Goal: Information Seeking & Learning: Learn about a topic

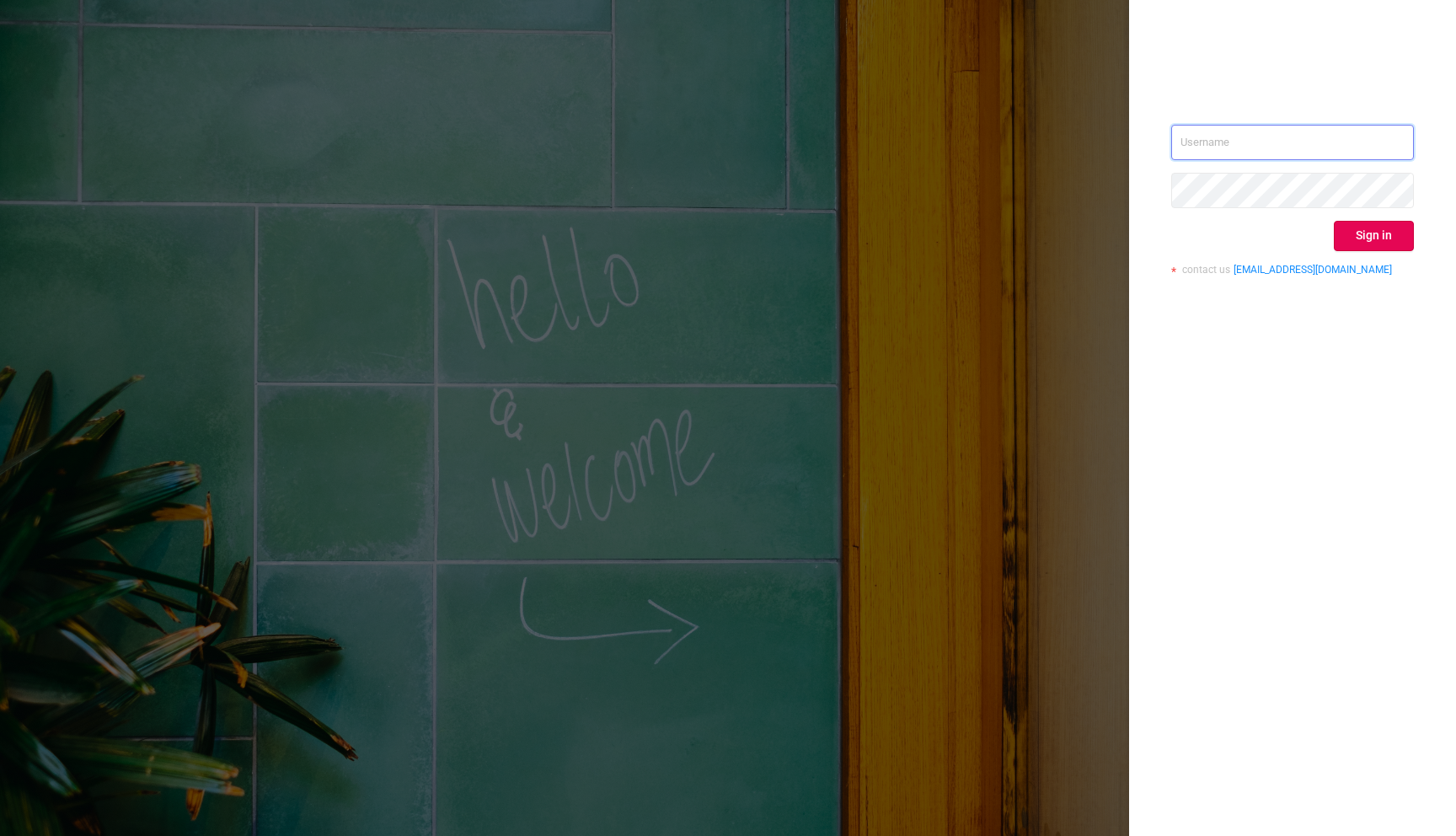
click at [1240, 140] on input "text" at bounding box center [1292, 142] width 242 height 35
type input "[EMAIL_ADDRESS][DOMAIN_NAME]"
click at [1370, 239] on button "Sign in" at bounding box center [1373, 236] width 80 height 30
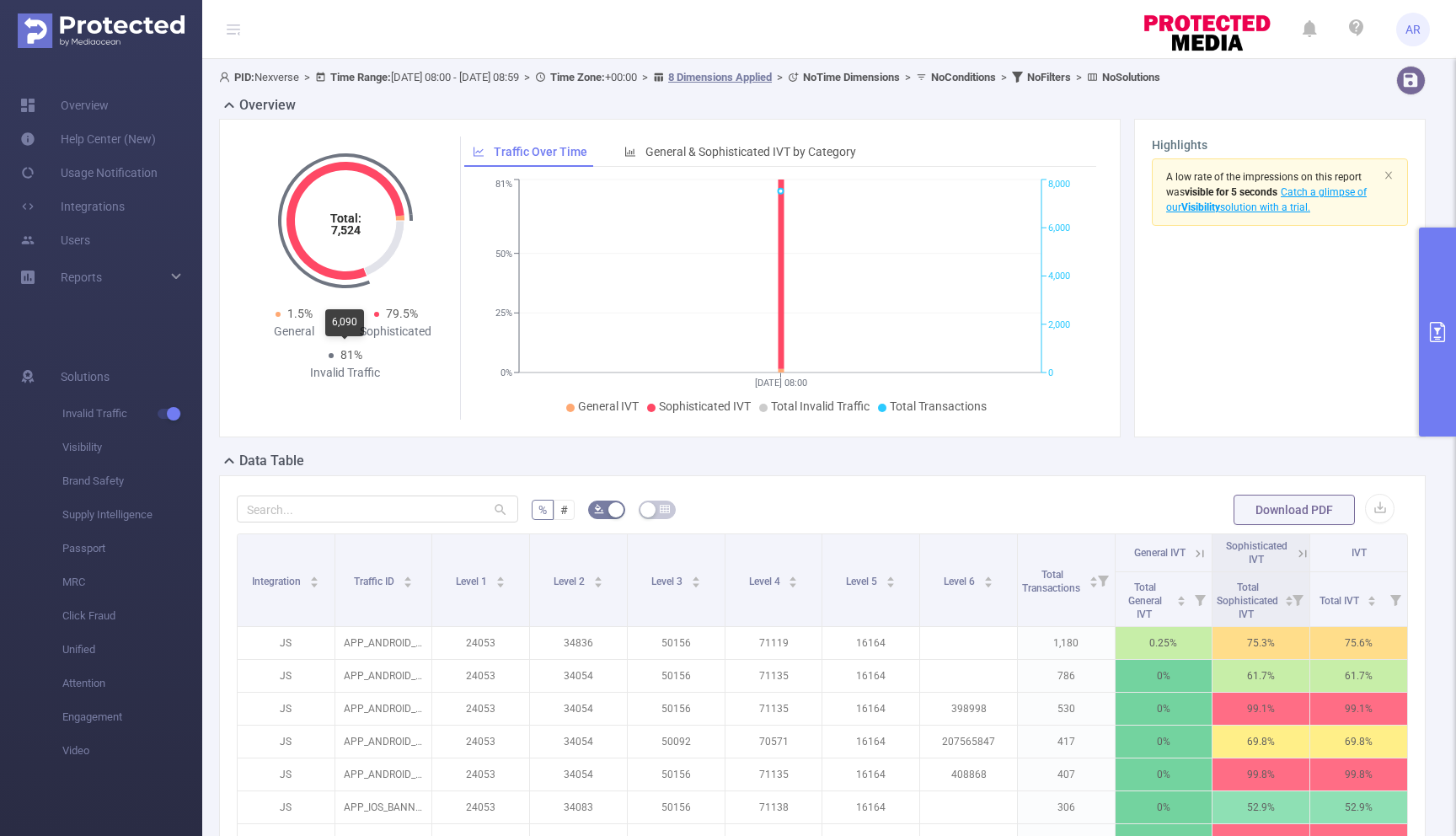
click at [346, 363] on span "81%" at bounding box center [346, 355] width 34 height 18
click at [346, 378] on div "Invalid Traffic" at bounding box center [345, 372] width 102 height 18
click at [707, 150] on span "General & Sophisticated IVT by Category" at bounding box center [750, 151] width 211 height 14
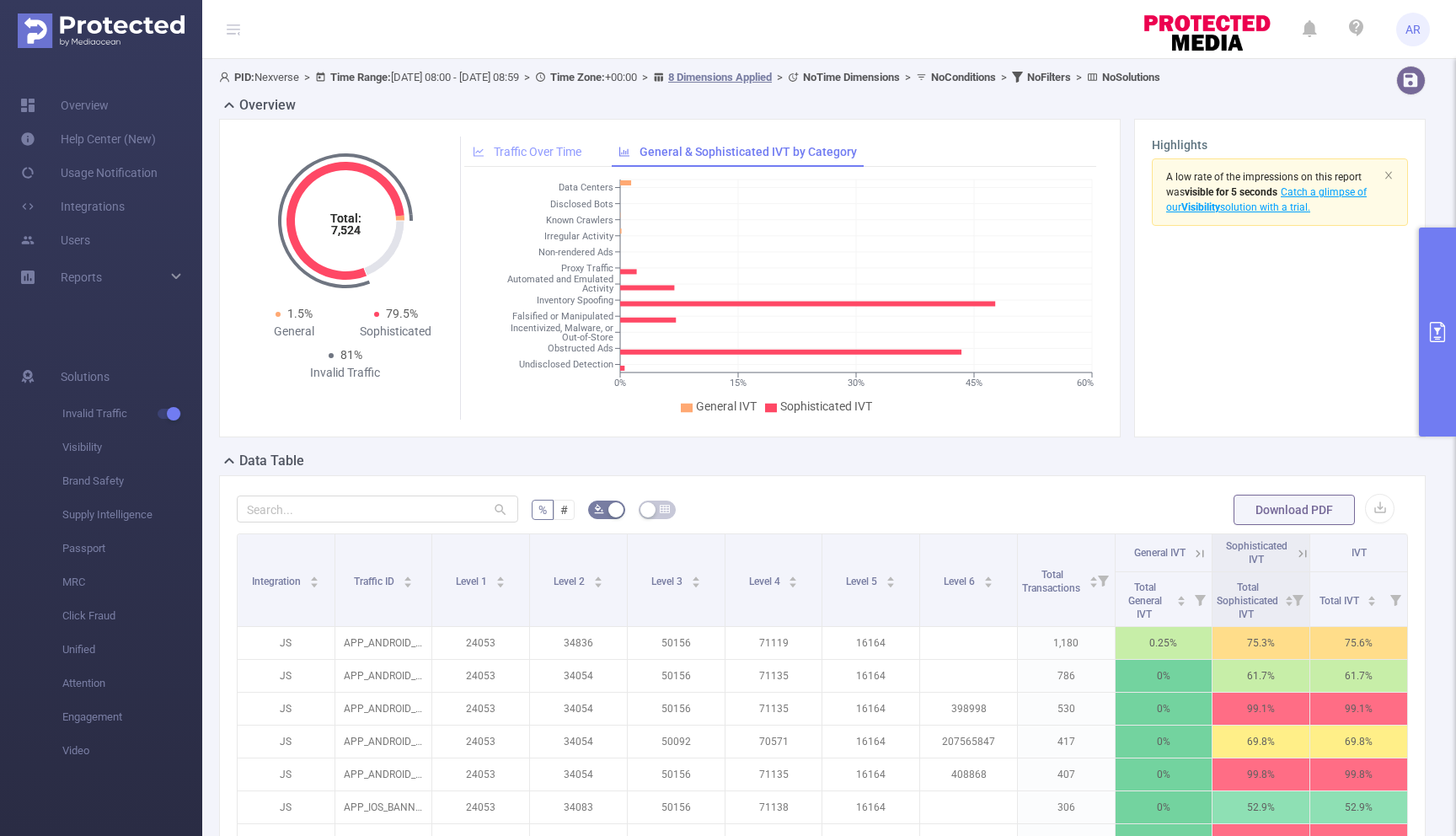
click at [574, 150] on span "Traffic Over Time" at bounding box center [537, 151] width 88 height 14
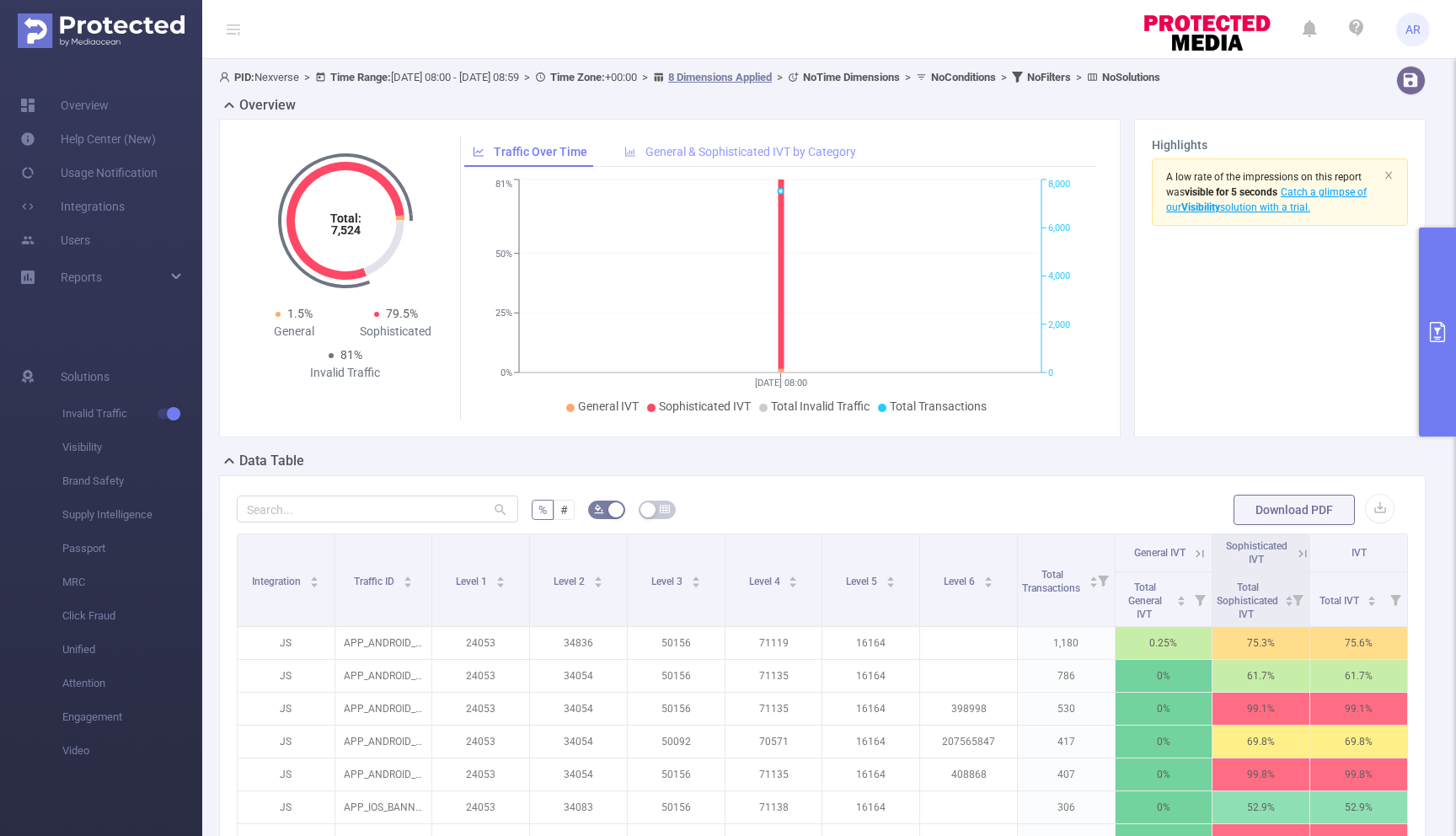
click at [717, 143] on div "General & Sophisticated IVT by Category" at bounding box center [740, 152] width 249 height 31
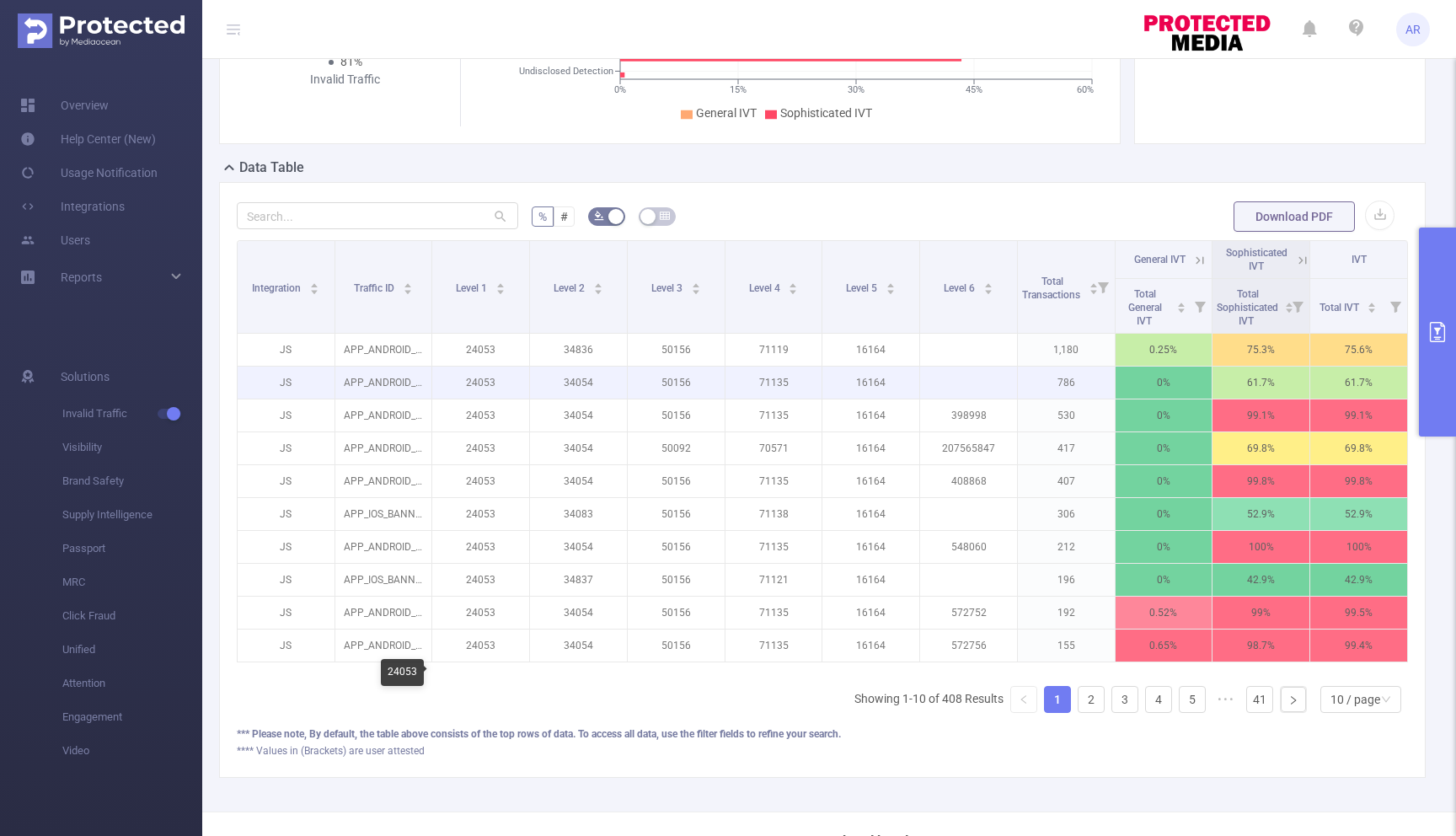
scroll to position [339, 0]
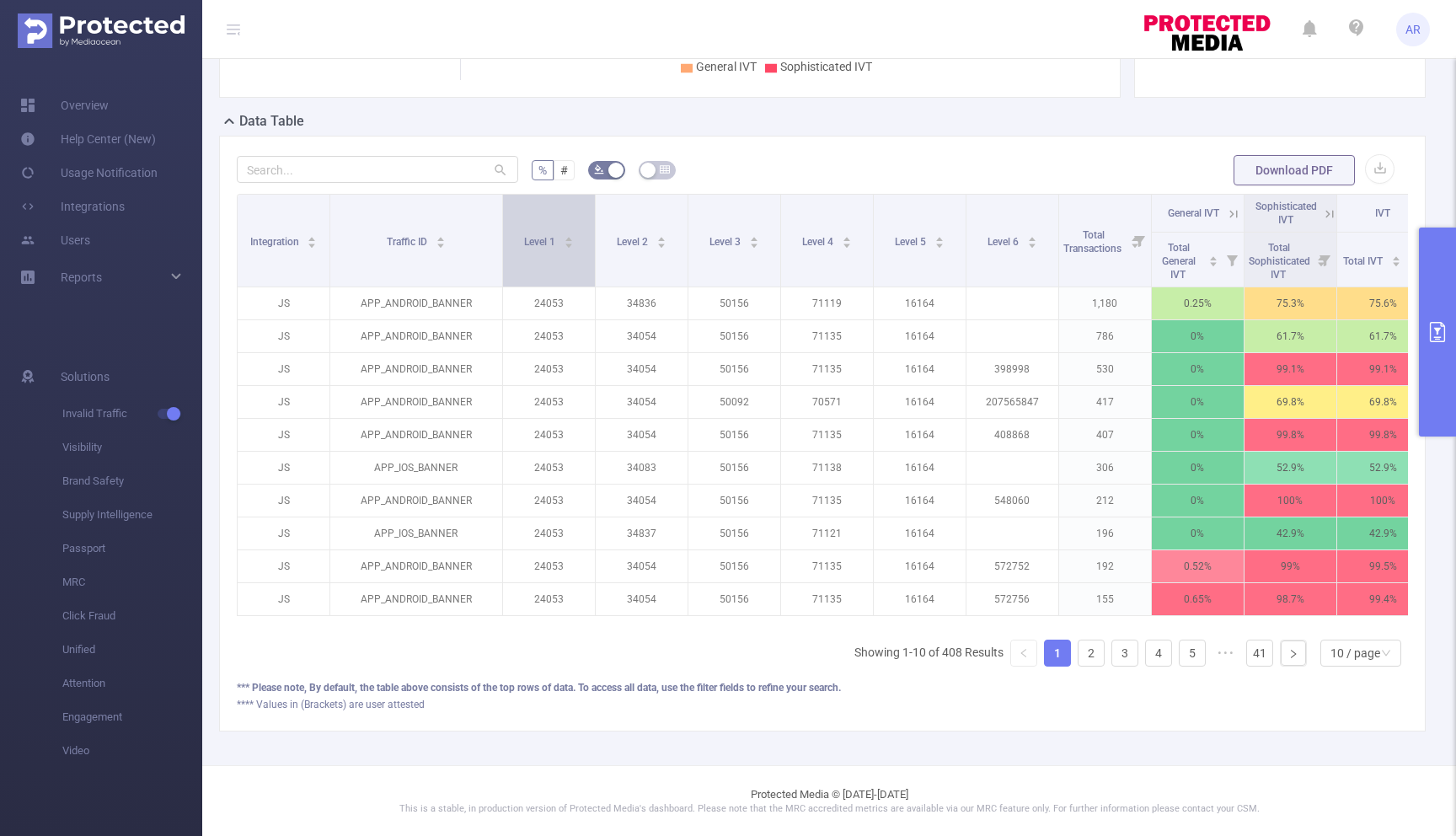
drag, startPoint x: 429, startPoint y: 239, endPoint x: 505, endPoint y: 241, distance: 76.0
click at [505, 232] on tr "Integration Traffic ID Level 1 Level 2 Level 3 Level 4 Level 5 Level 6 Total Tr…" at bounding box center [834, 213] width 1192 height 38
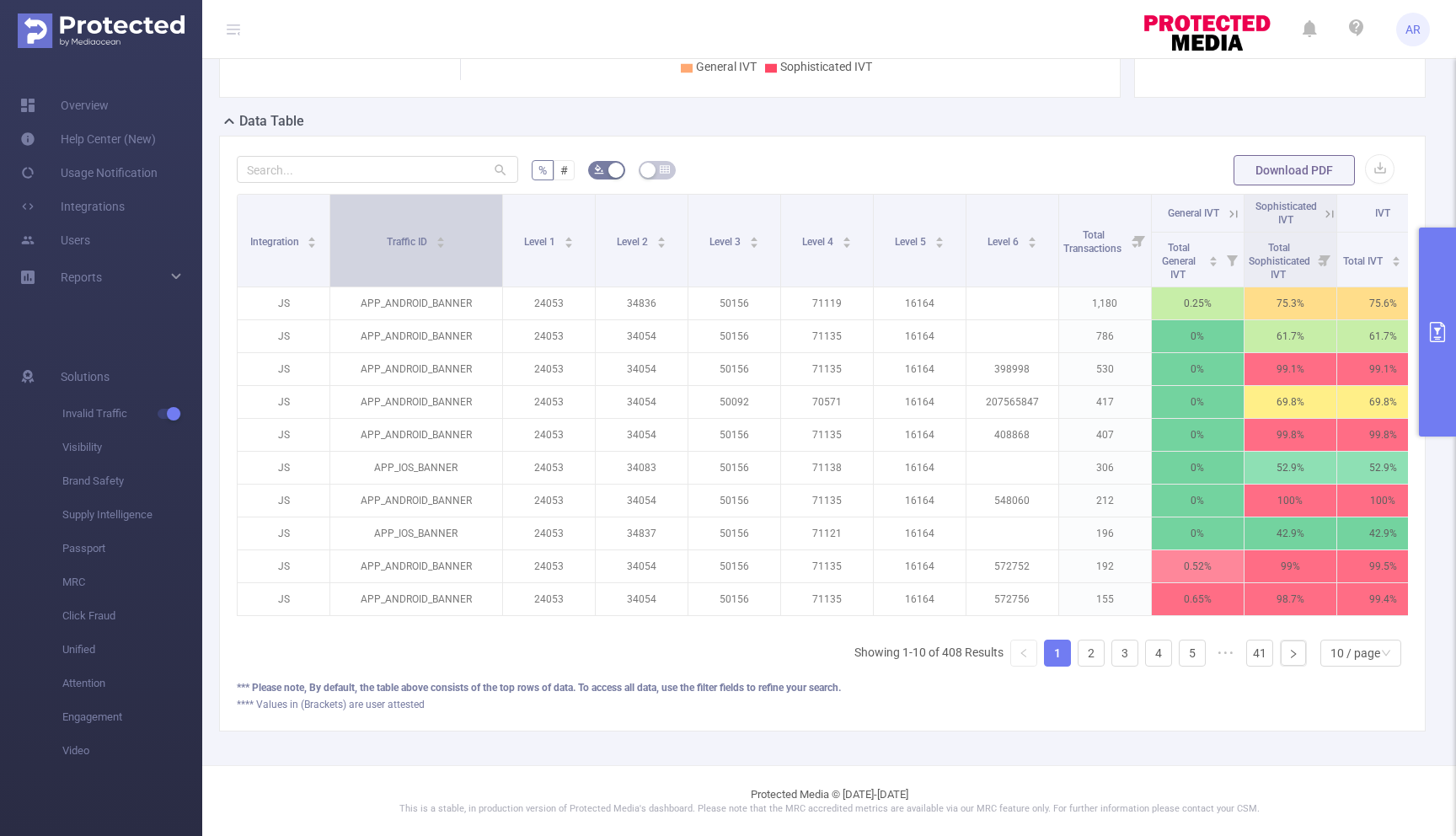
drag, startPoint x: 505, startPoint y: 241, endPoint x: 494, endPoint y: 241, distance: 11.0
click at [494, 232] on tr "Integration Traffic ID Level 1 Level 2 Level 3 Level 4 Level 5 Level 6 Total Tr…" at bounding box center [834, 213] width 1192 height 38
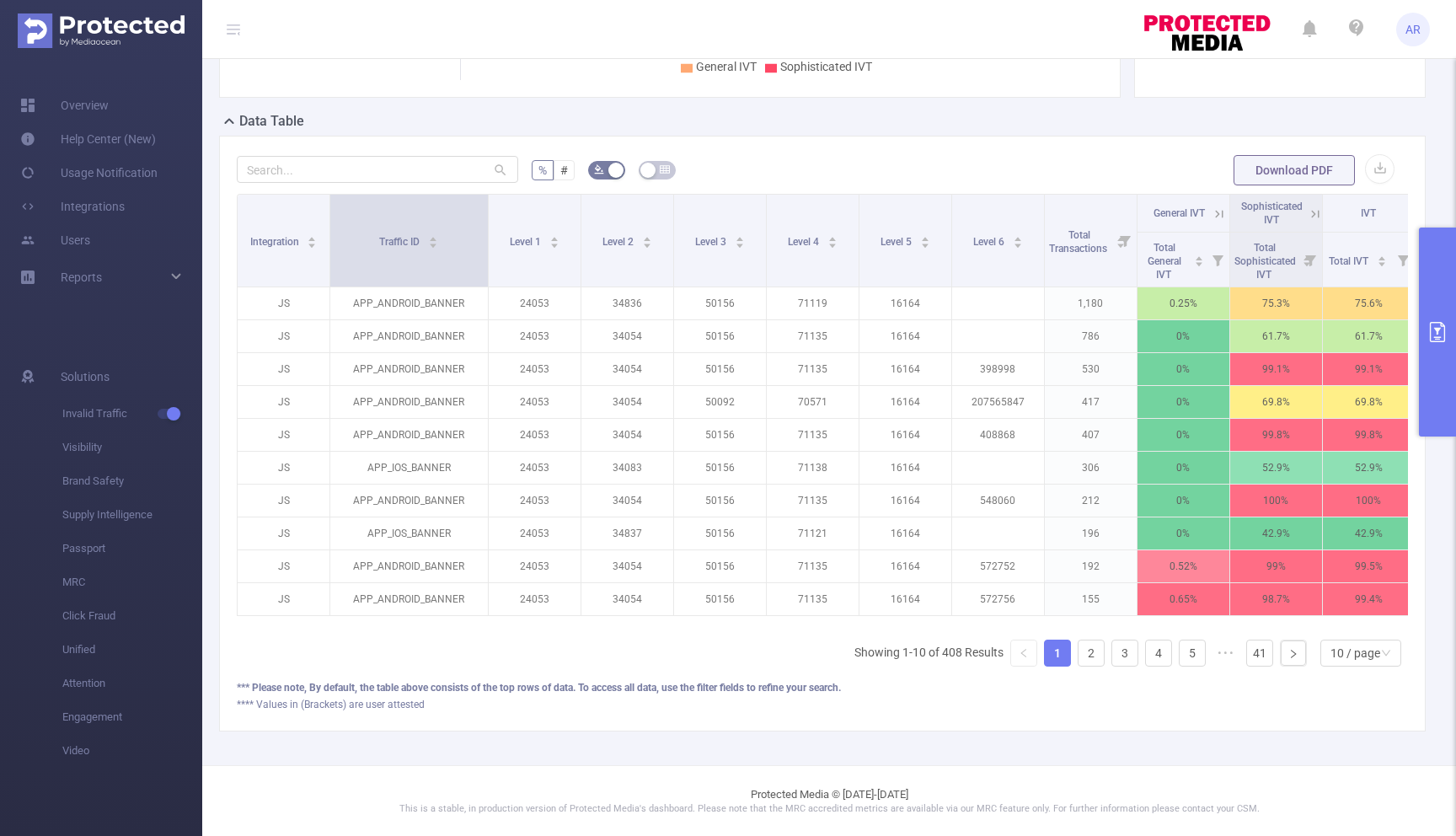
drag, startPoint x: 500, startPoint y: 241, endPoint x: 486, endPoint y: 241, distance: 14.0
click at [486, 241] on span at bounding box center [487, 241] width 8 height 92
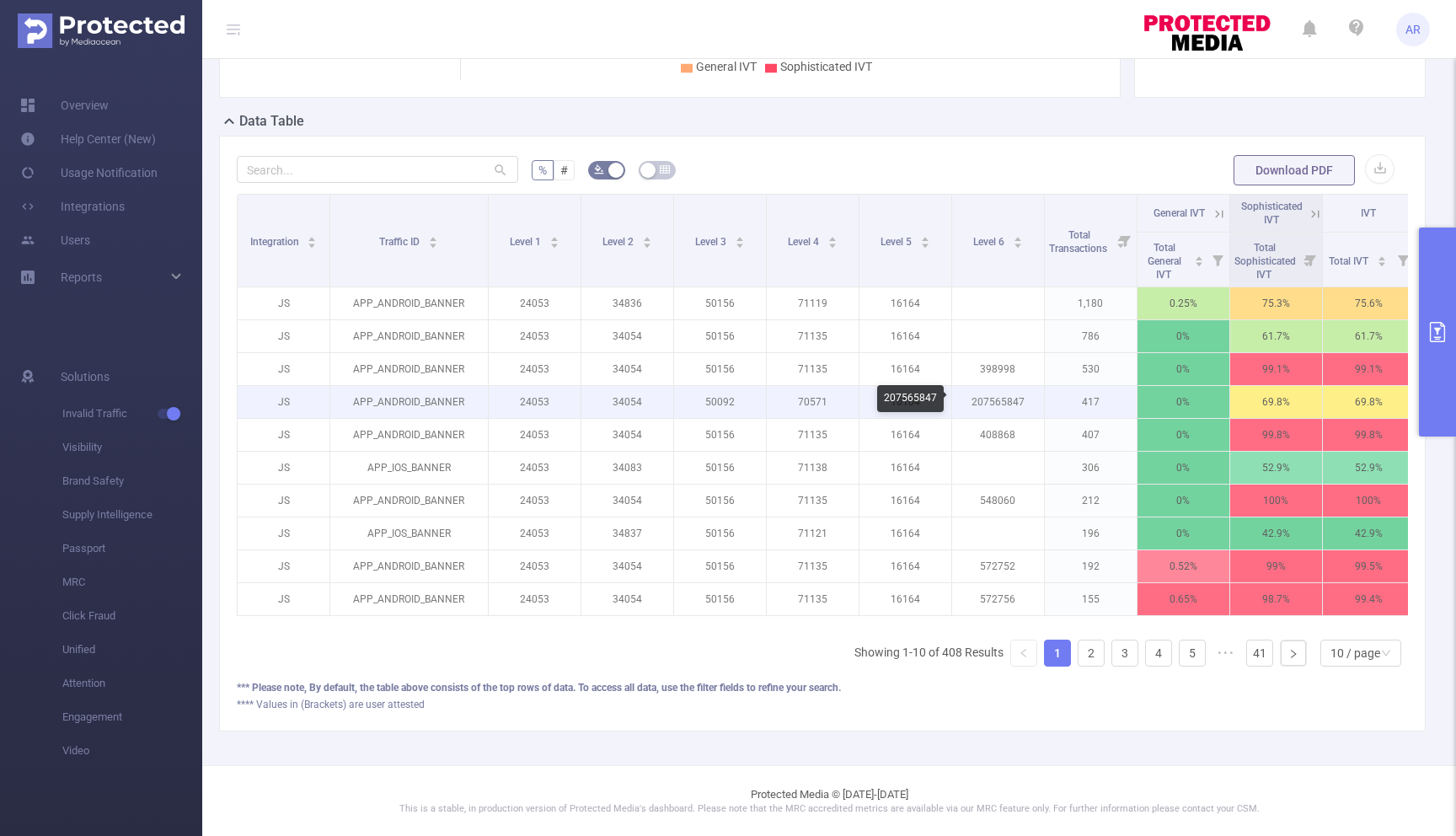
scroll to position [0, 10]
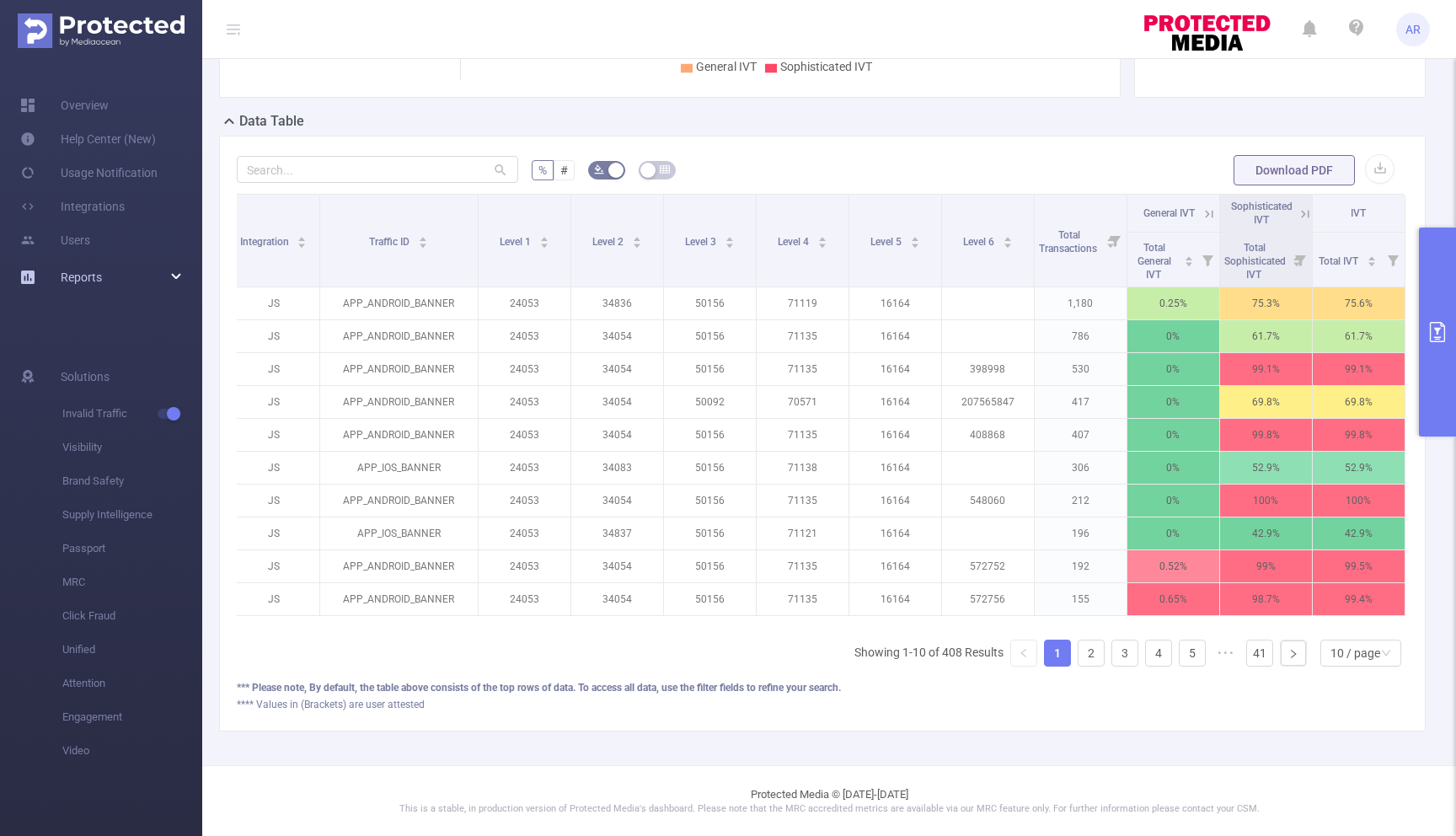
click at [182, 274] on div "Reports" at bounding box center [100, 277] width 202 height 34
click at [76, 280] on span "Reports" at bounding box center [81, 277] width 41 height 14
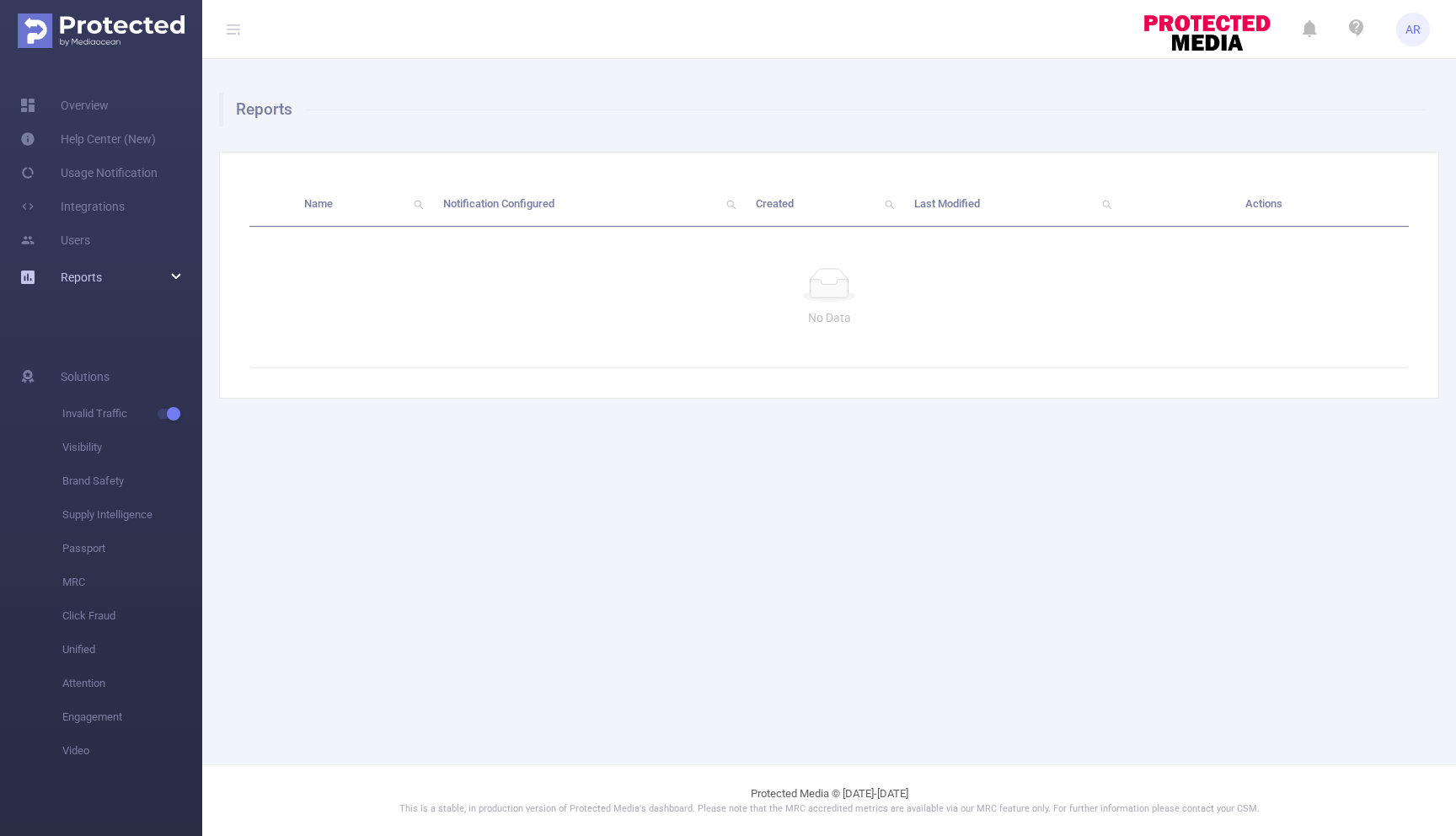
click at [76, 281] on span "Reports" at bounding box center [81, 277] width 41 height 14
click at [87, 306] on link "Save Report..." at bounding box center [133, 314] width 140 height 34
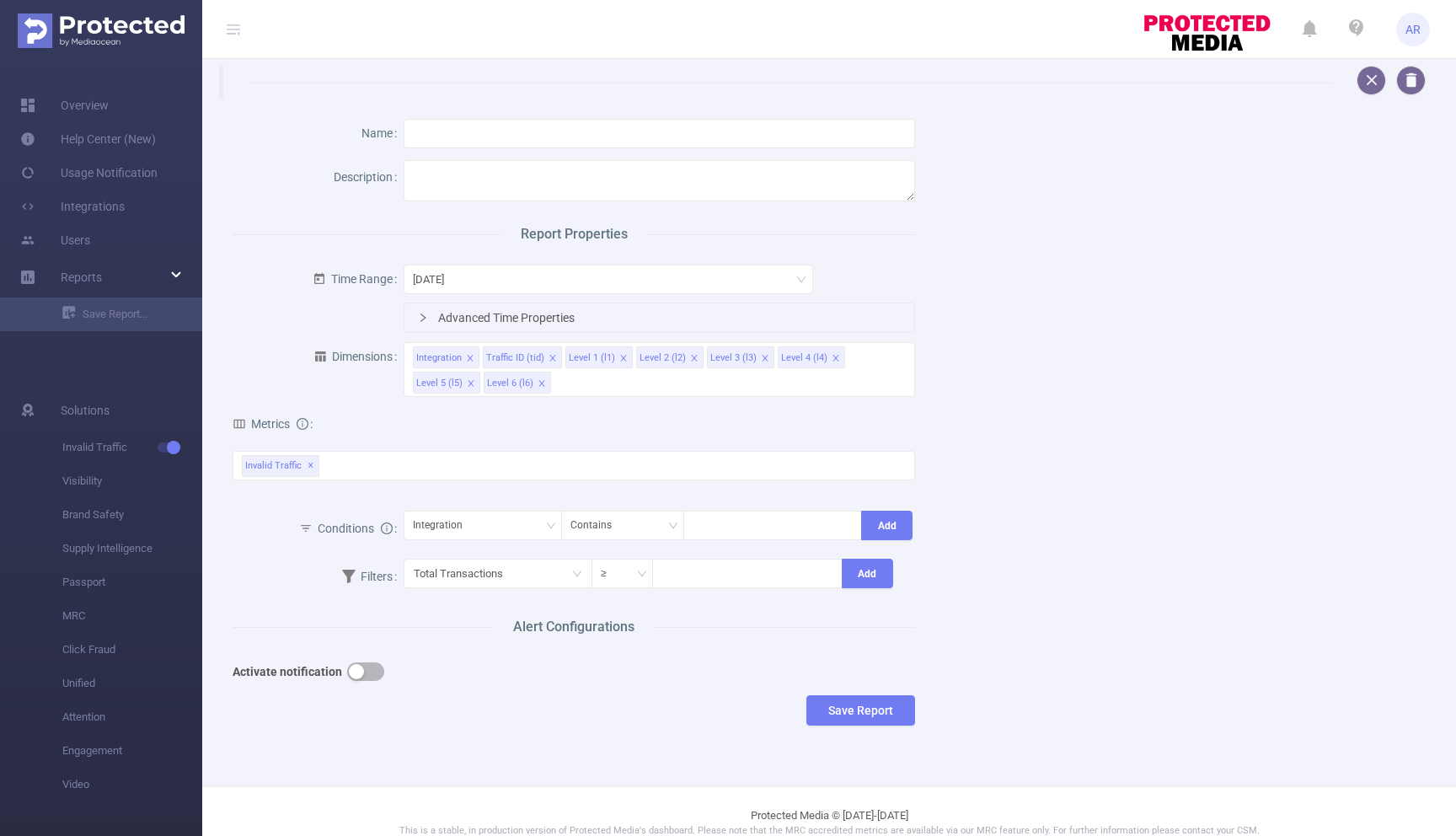
click at [109, 35] on img at bounding box center [100, 30] width 167 height 34
click at [109, 24] on img at bounding box center [100, 30] width 167 height 34
click at [21, 25] on img at bounding box center [100, 30] width 167 height 34
click at [66, 107] on link "Overview" at bounding box center [65, 105] width 88 height 34
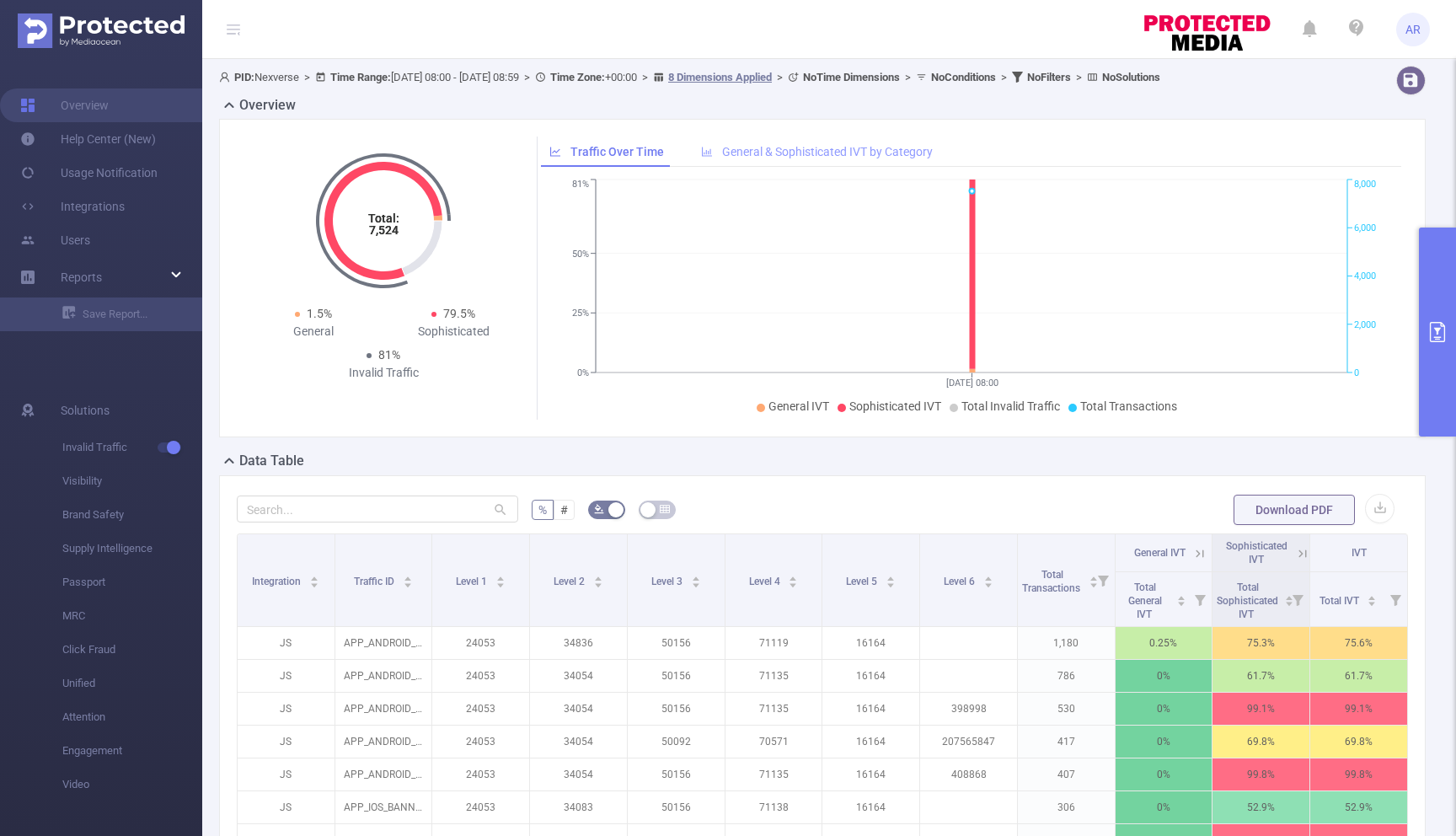
click at [761, 155] on span "General & Sophisticated IVT by Category" at bounding box center [827, 151] width 211 height 14
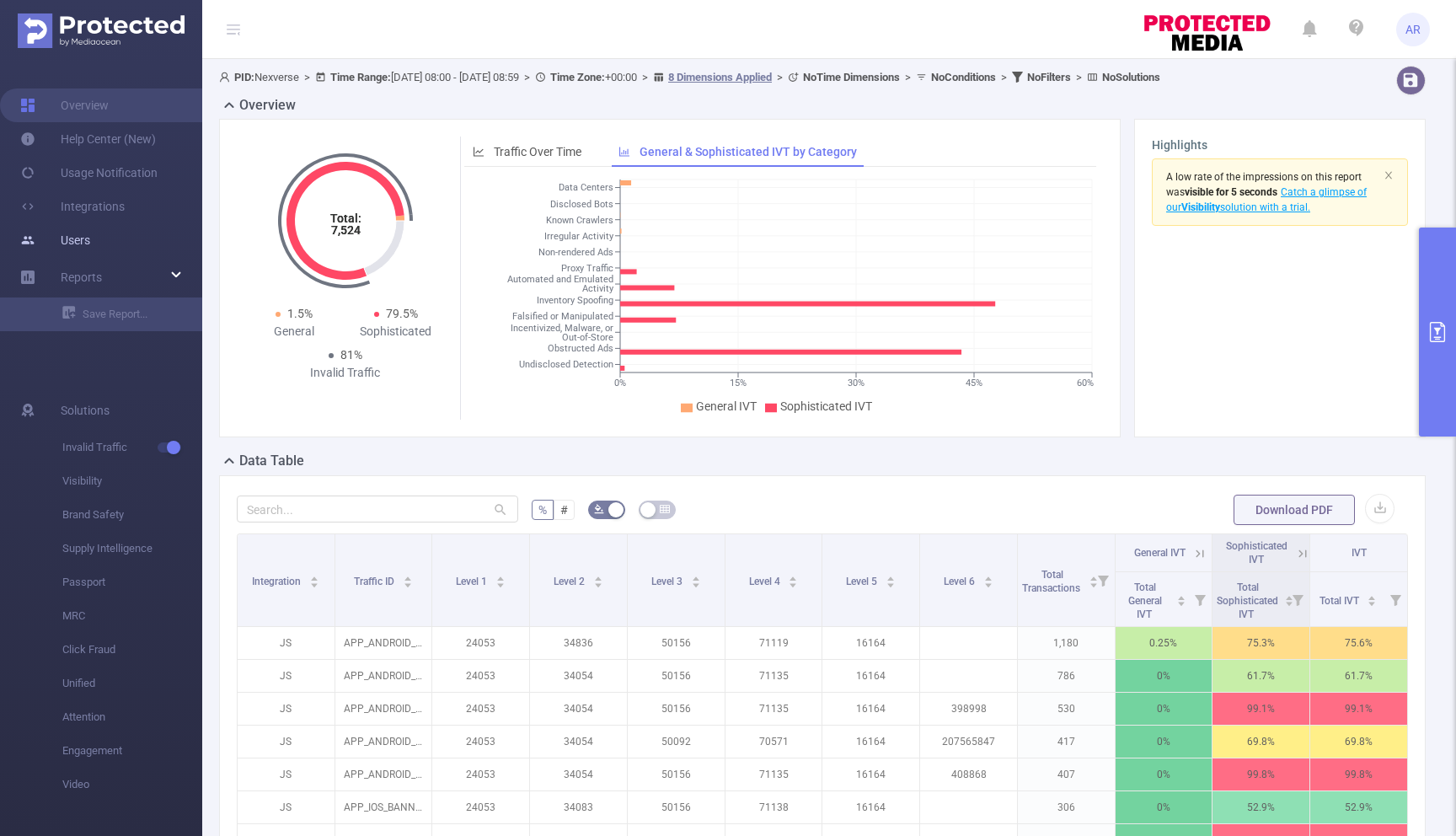
click at [77, 240] on link "Users" at bounding box center [55, 240] width 70 height 34
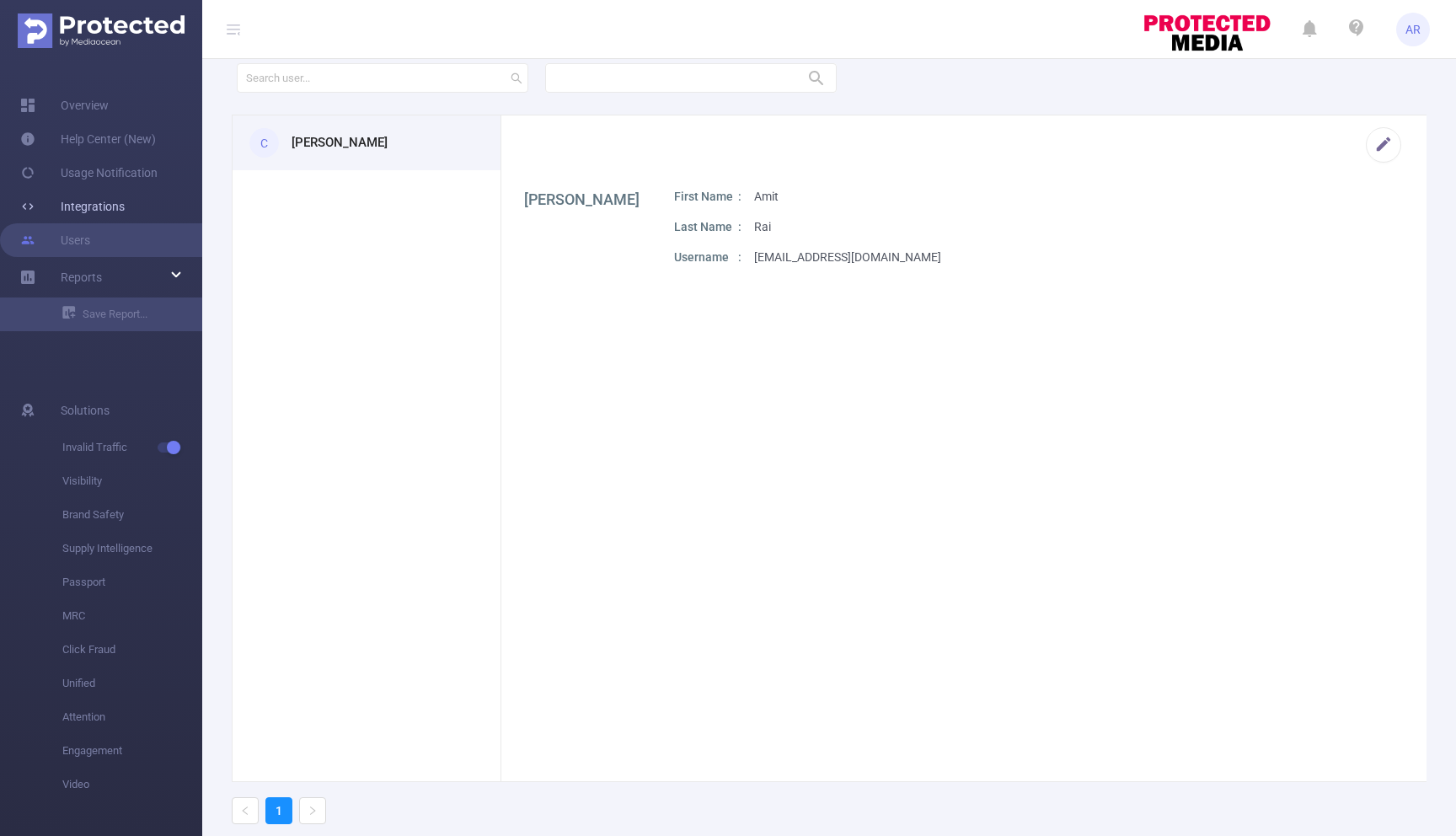
click at [68, 201] on link "Integrations" at bounding box center [72, 206] width 104 height 34
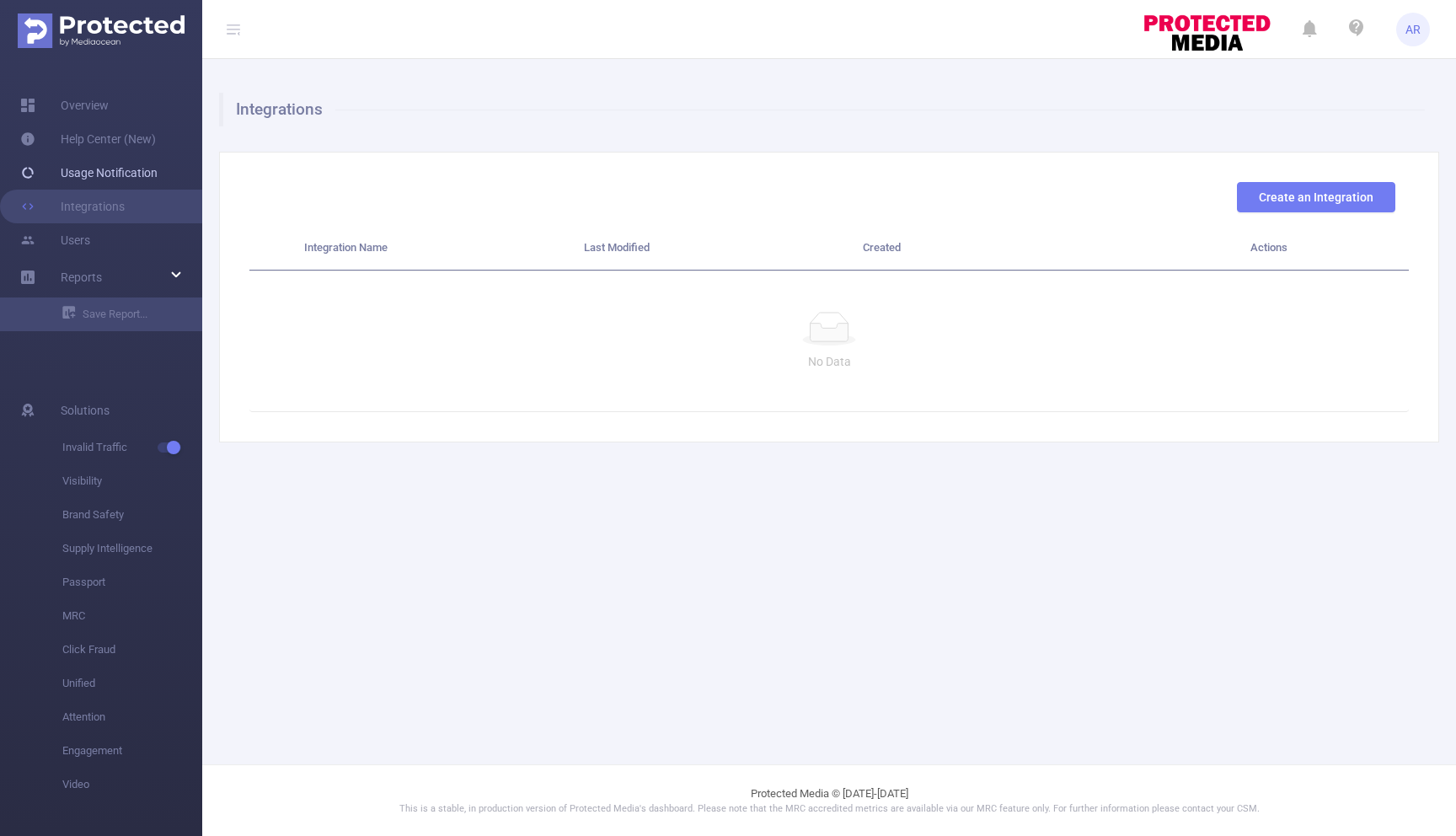
click at [74, 171] on link "Usage Notification" at bounding box center [88, 172] width 137 height 34
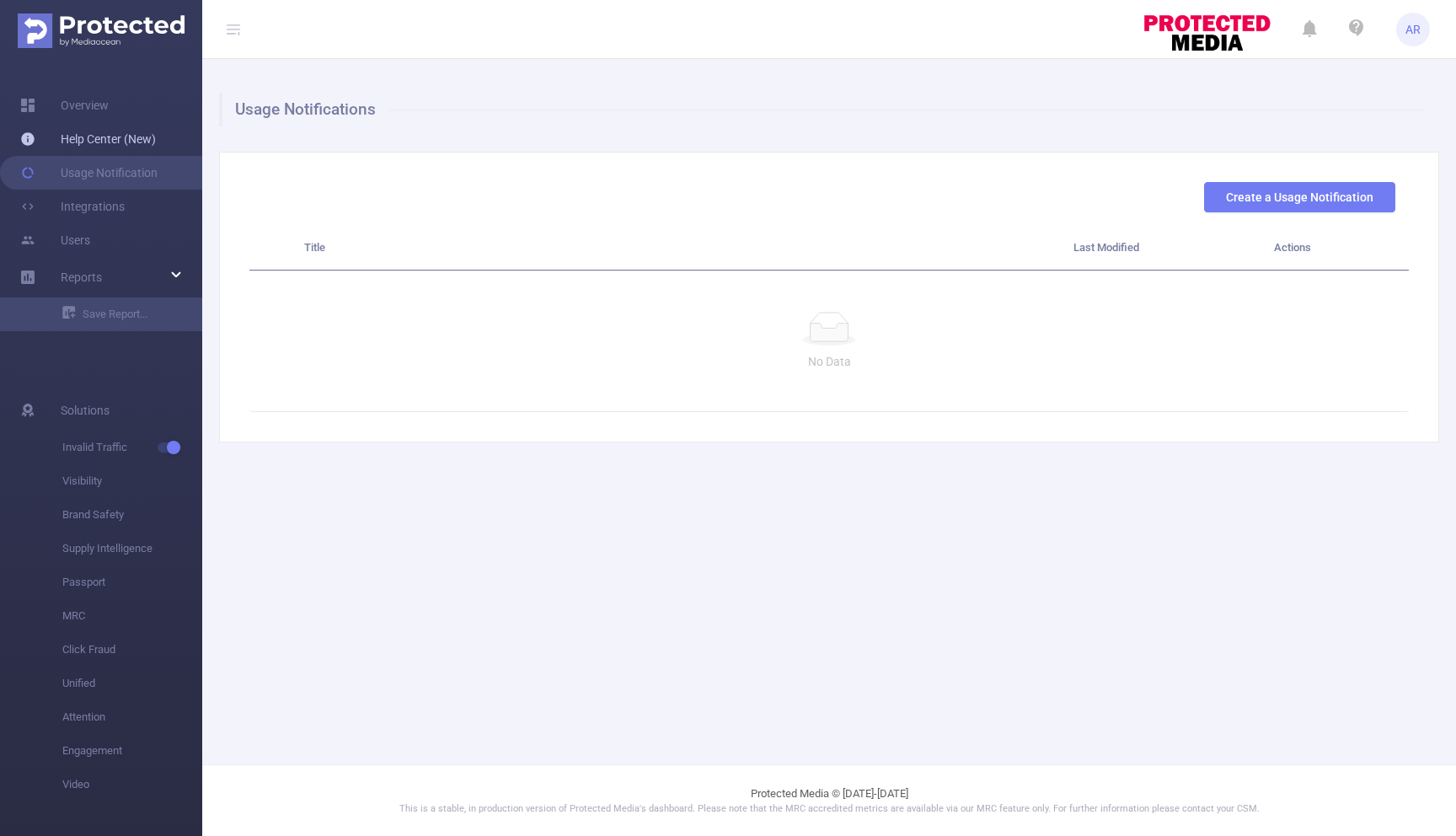
click at [76, 137] on link "Help Center (New)" at bounding box center [88, 139] width 135 height 34
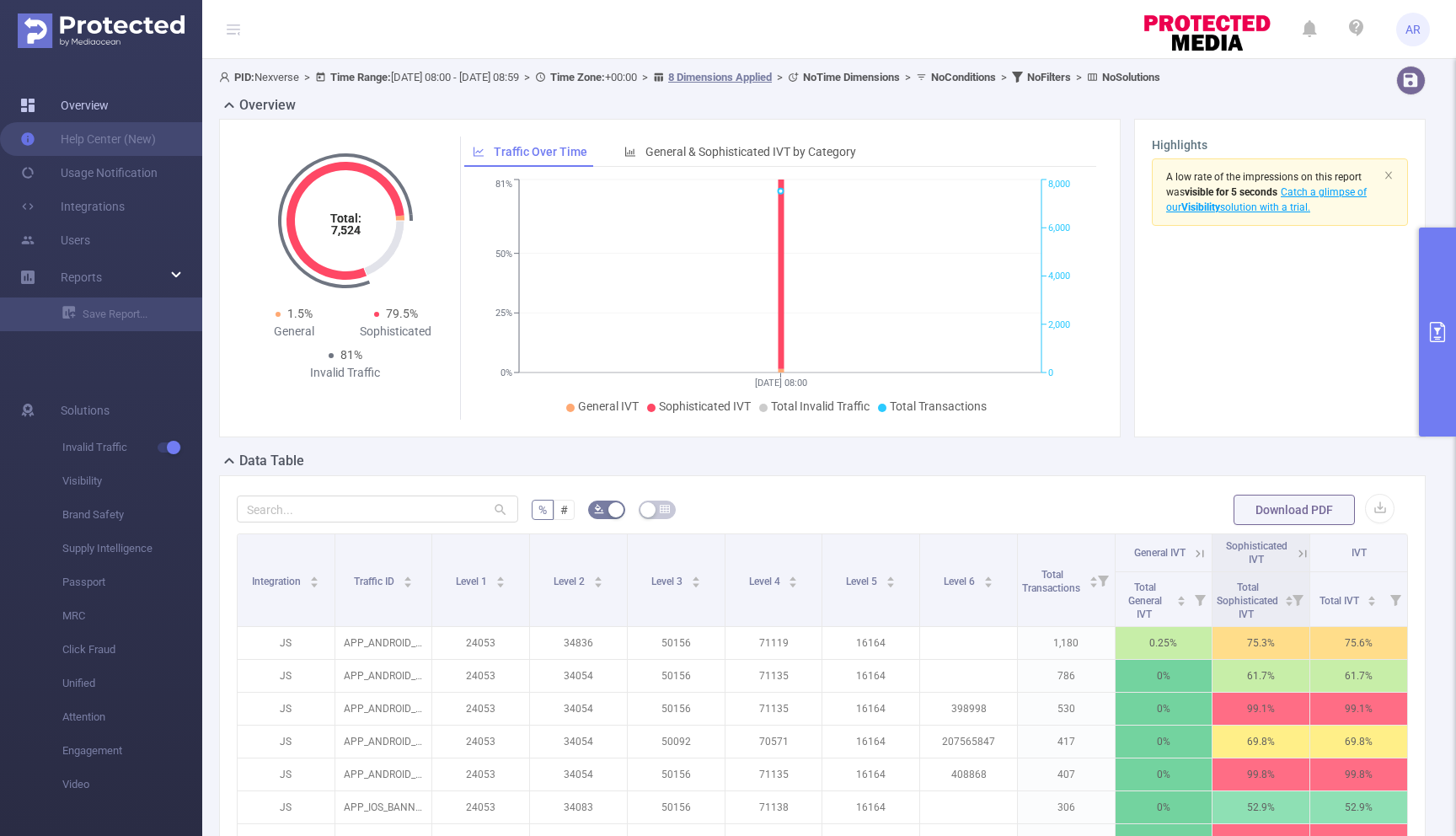
click at [75, 100] on link "Overview" at bounding box center [65, 105] width 88 height 34
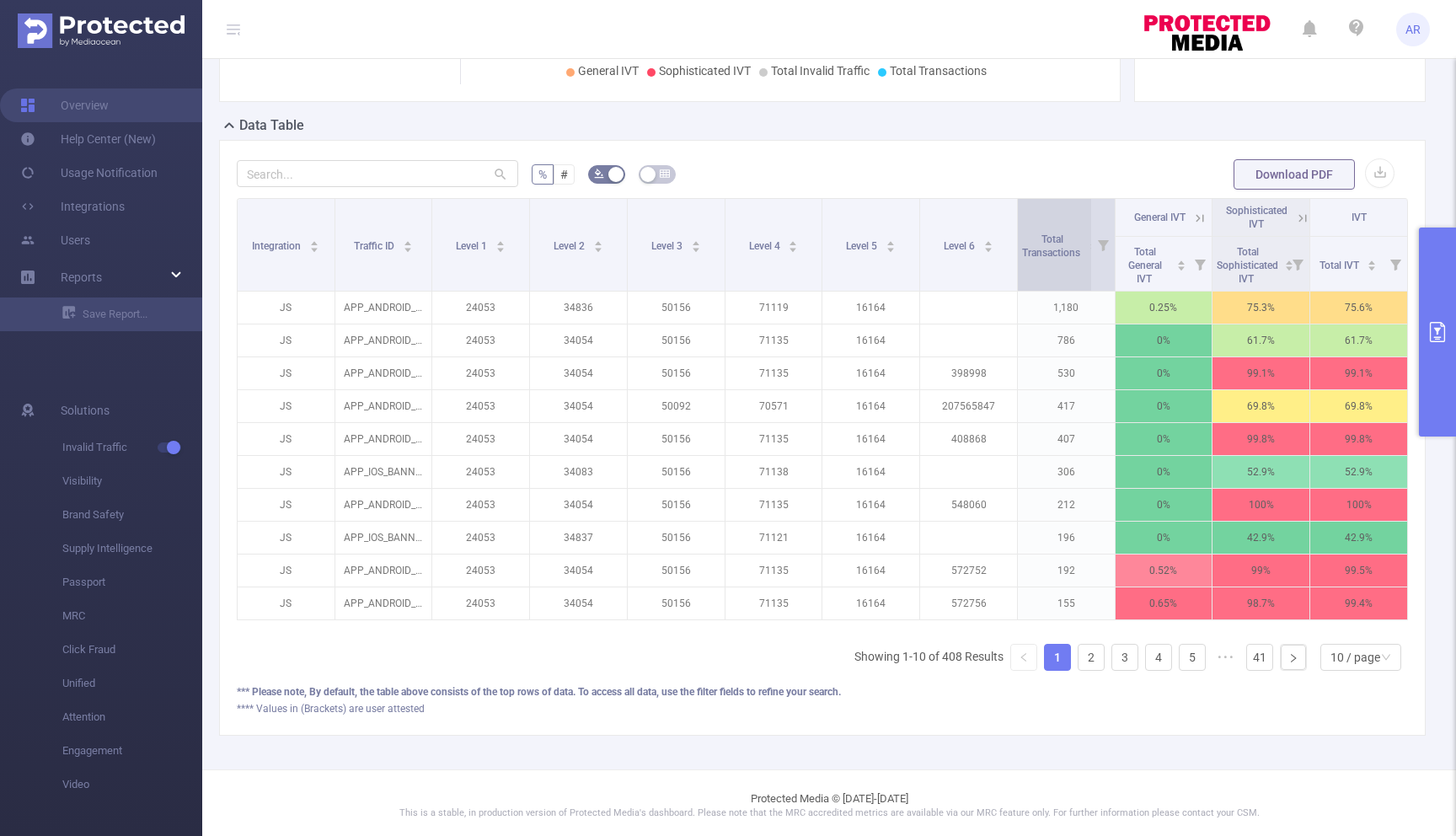
scroll to position [339, 0]
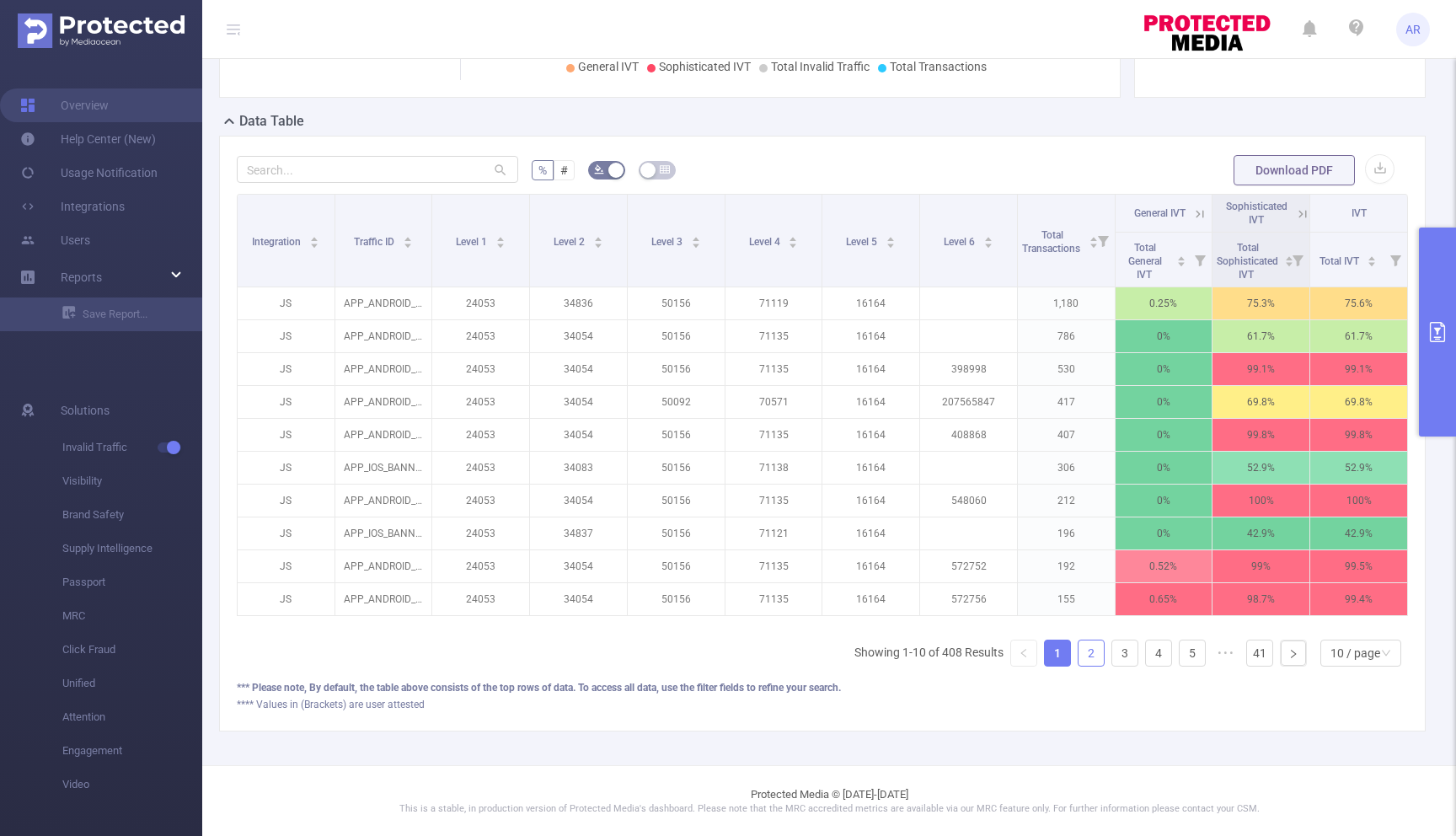
click at [1086, 647] on link "2" at bounding box center [1090, 653] width 25 height 25
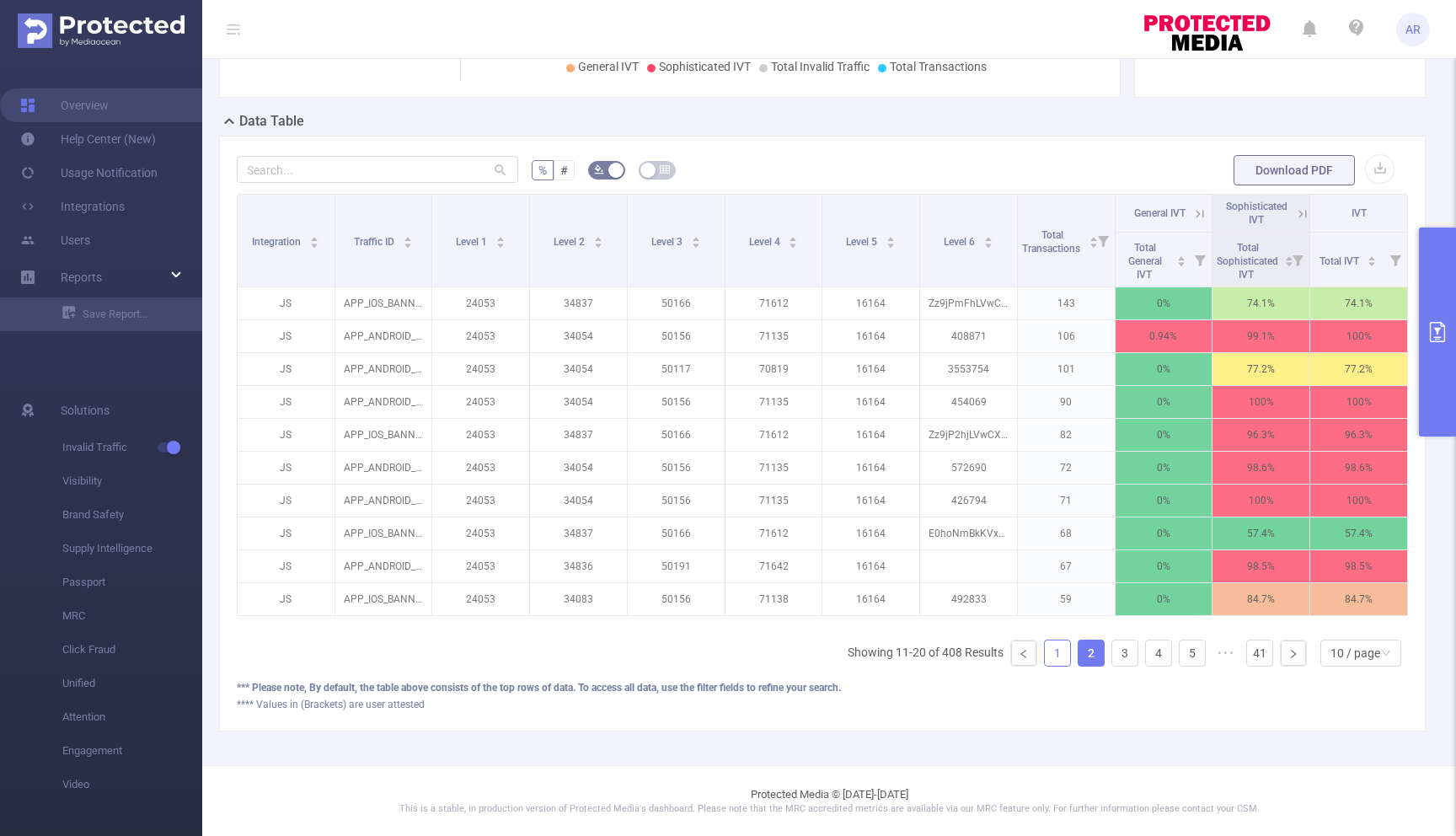
click at [1063, 648] on link "1" at bounding box center [1057, 653] width 25 height 25
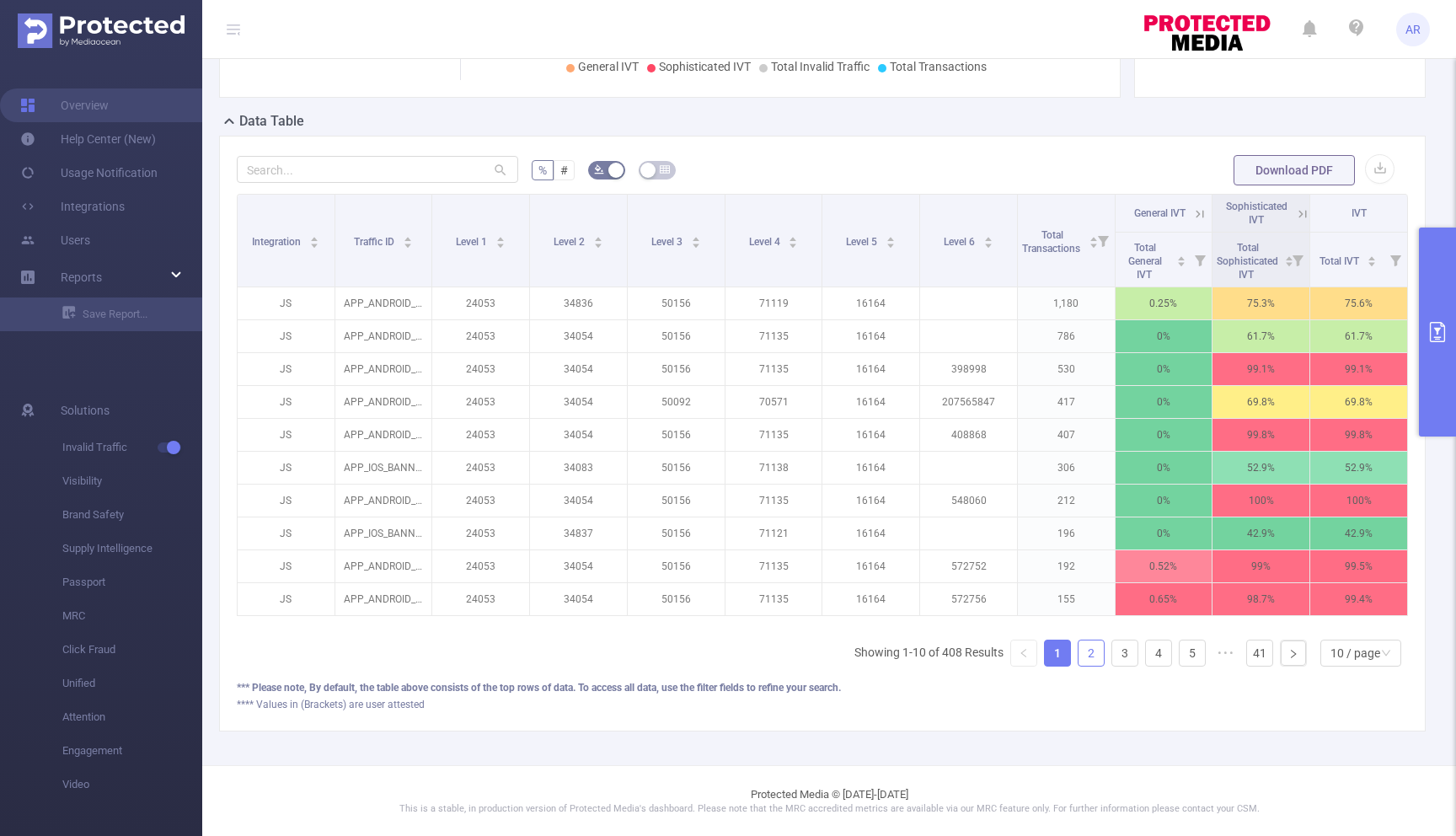
click at [1091, 656] on link "2" at bounding box center [1090, 653] width 25 height 25
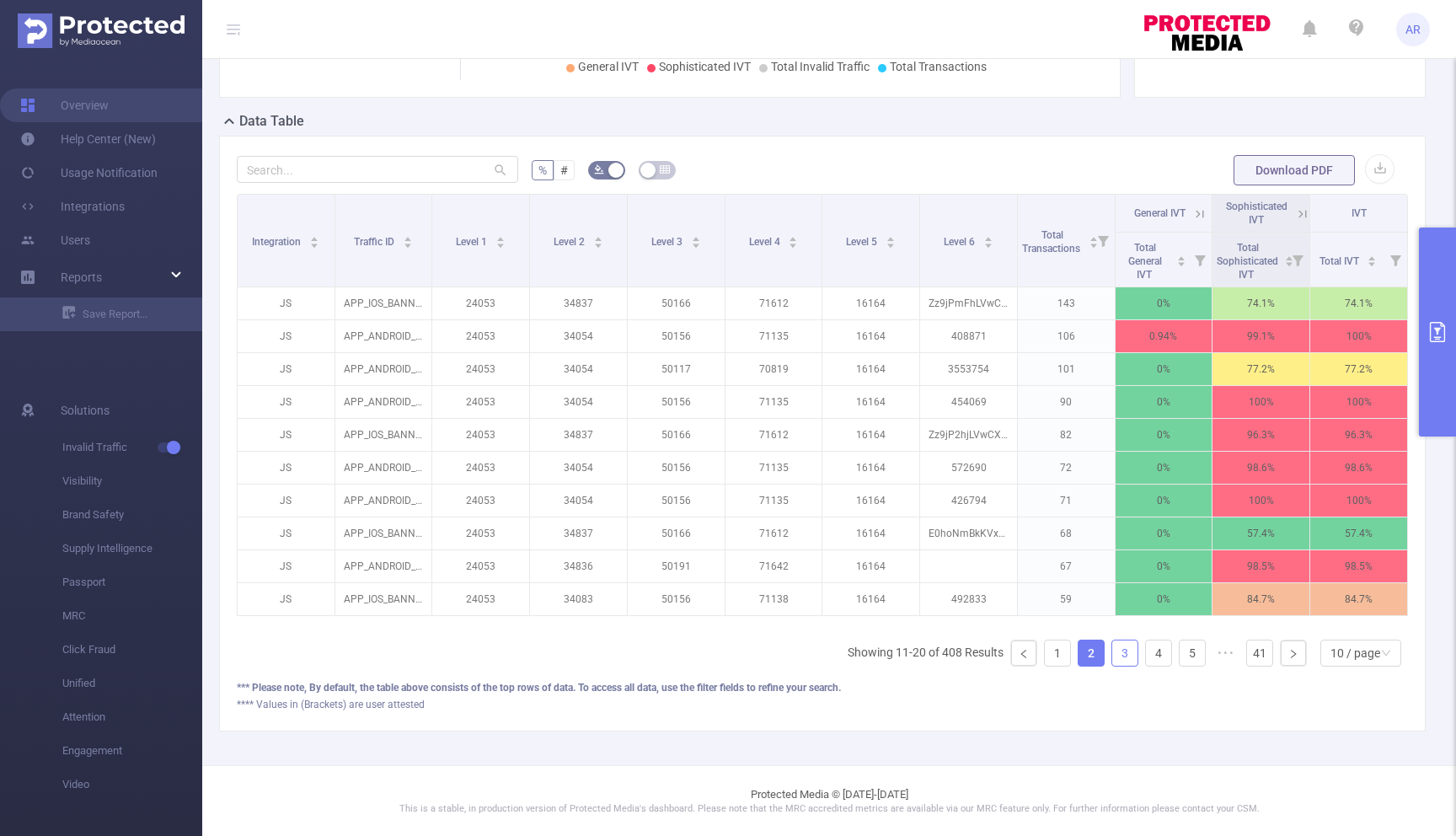
click at [1120, 654] on link "3" at bounding box center [1124, 653] width 25 height 25
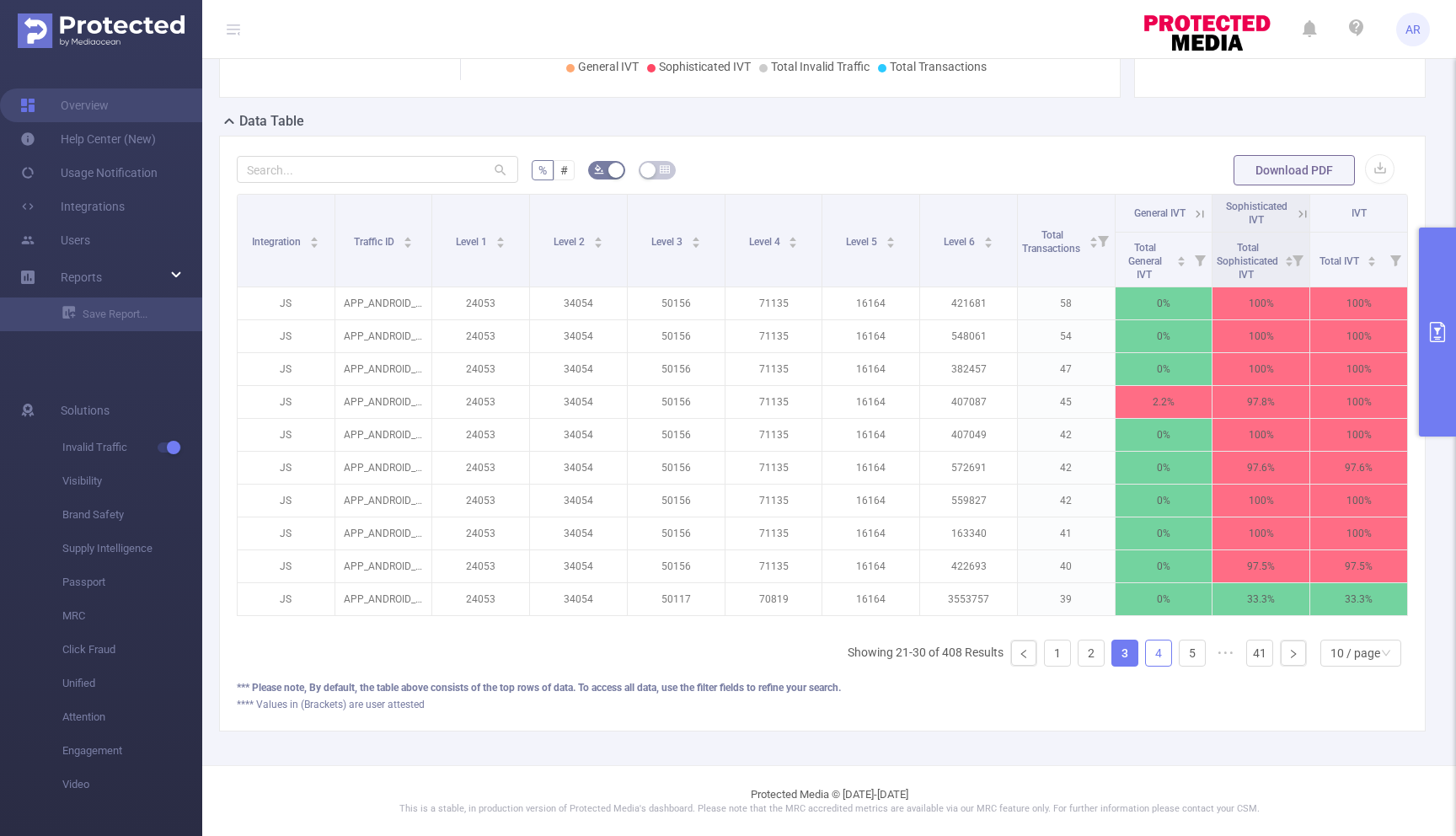
click at [1162, 651] on link "4" at bounding box center [1157, 653] width 25 height 25
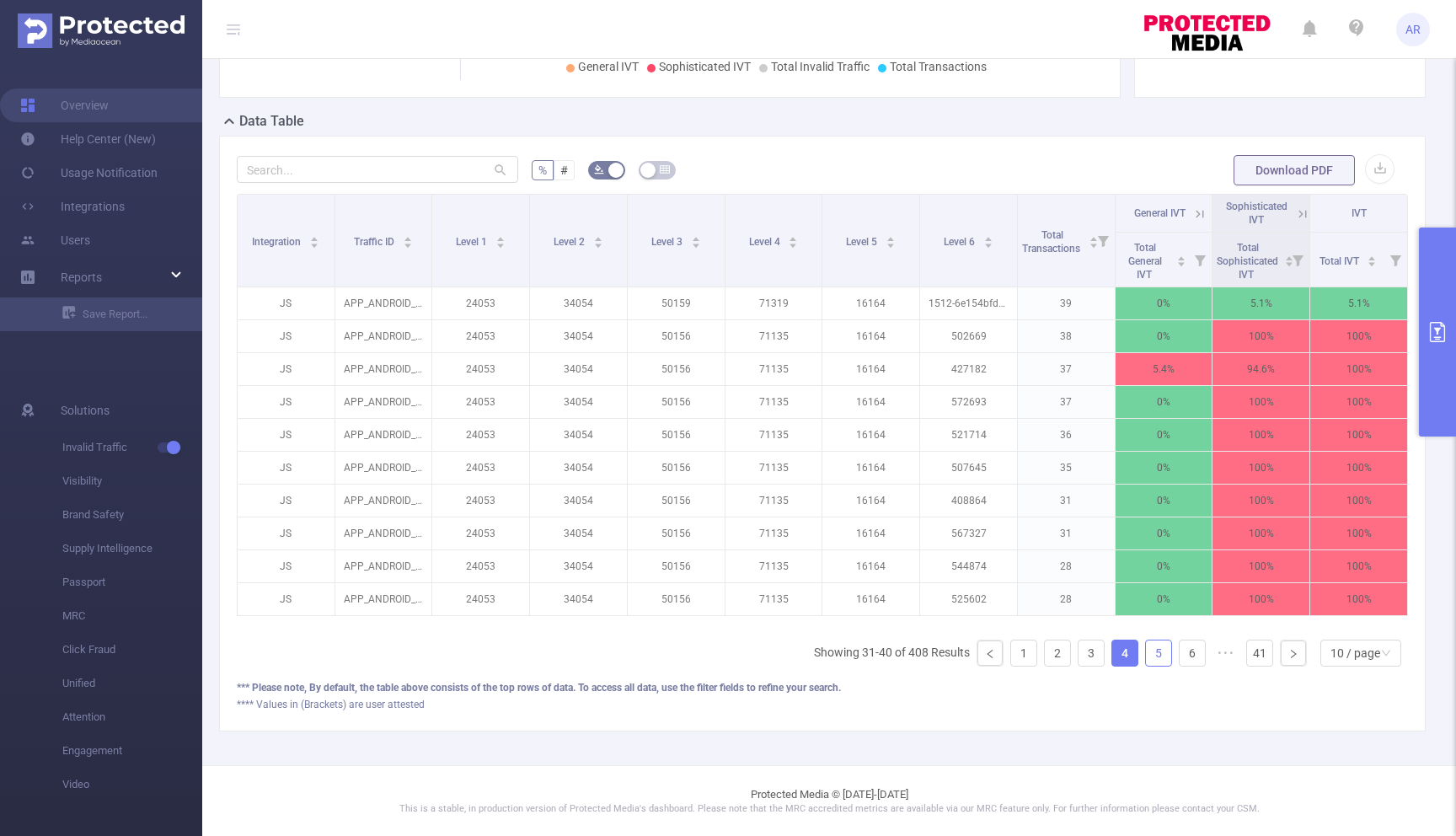
click at [1163, 653] on link "5" at bounding box center [1157, 653] width 25 height 25
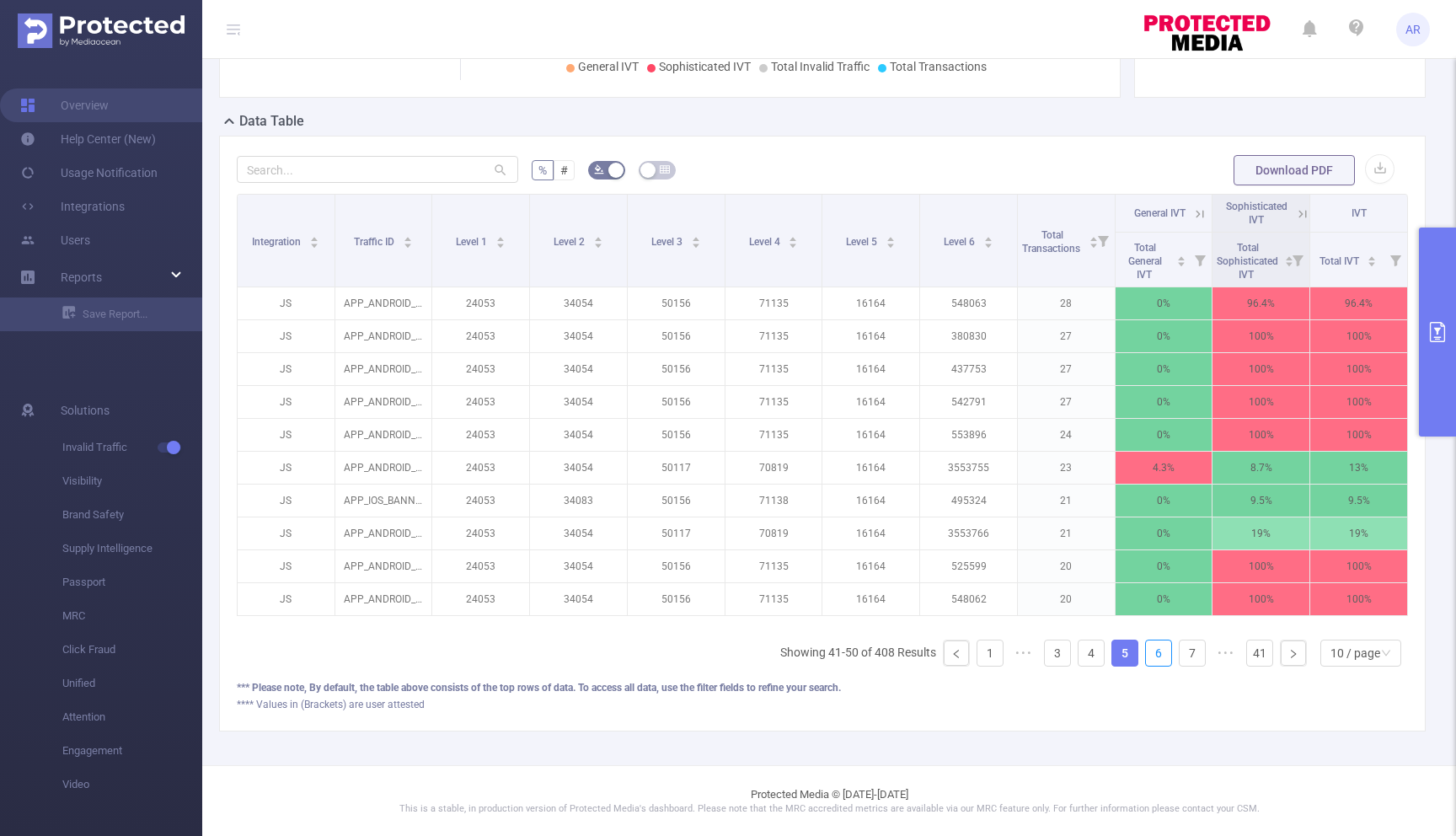
click at [1163, 653] on link "6" at bounding box center [1157, 653] width 25 height 25
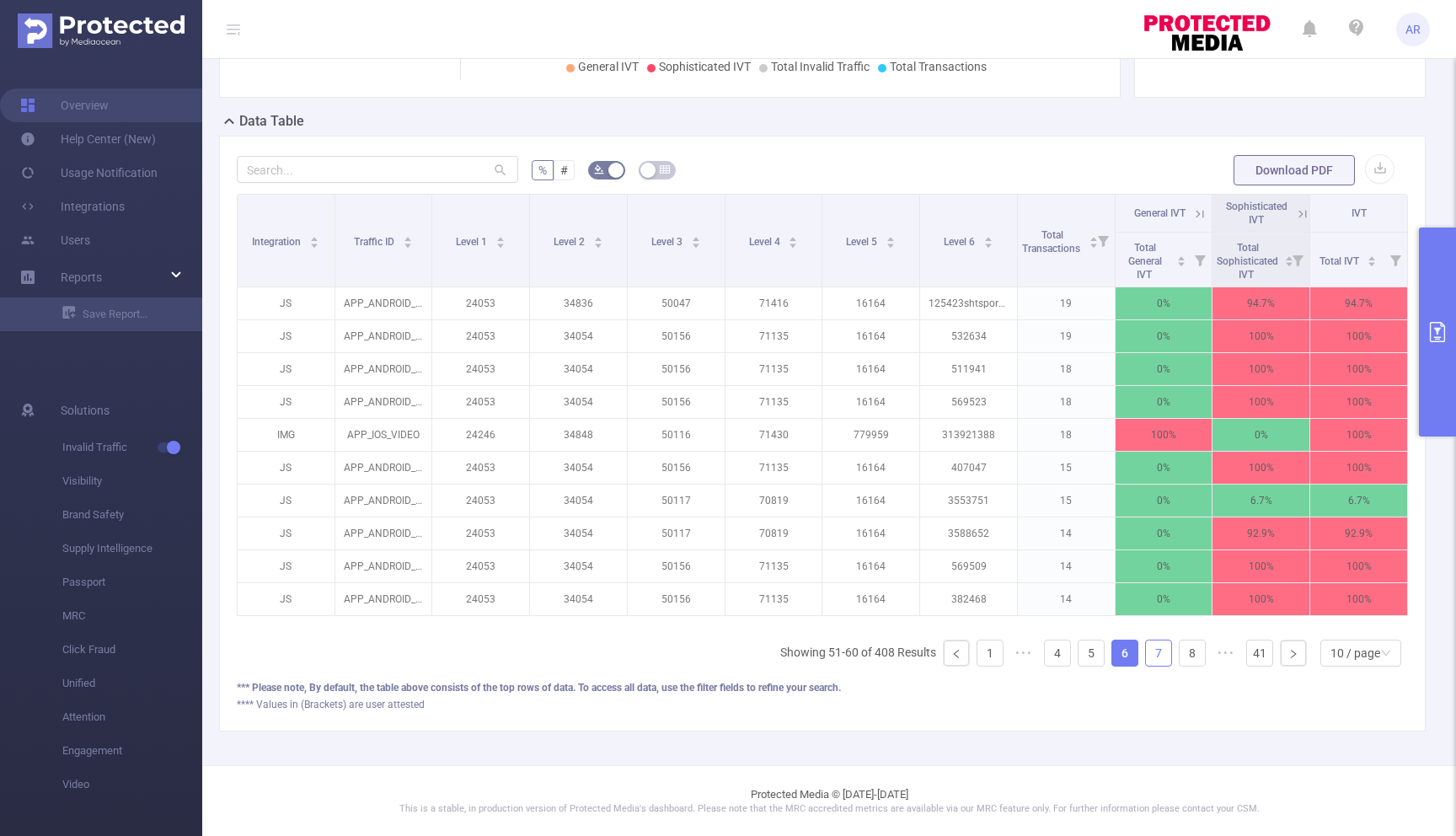
click at [1157, 655] on link "7" at bounding box center [1157, 653] width 25 height 25
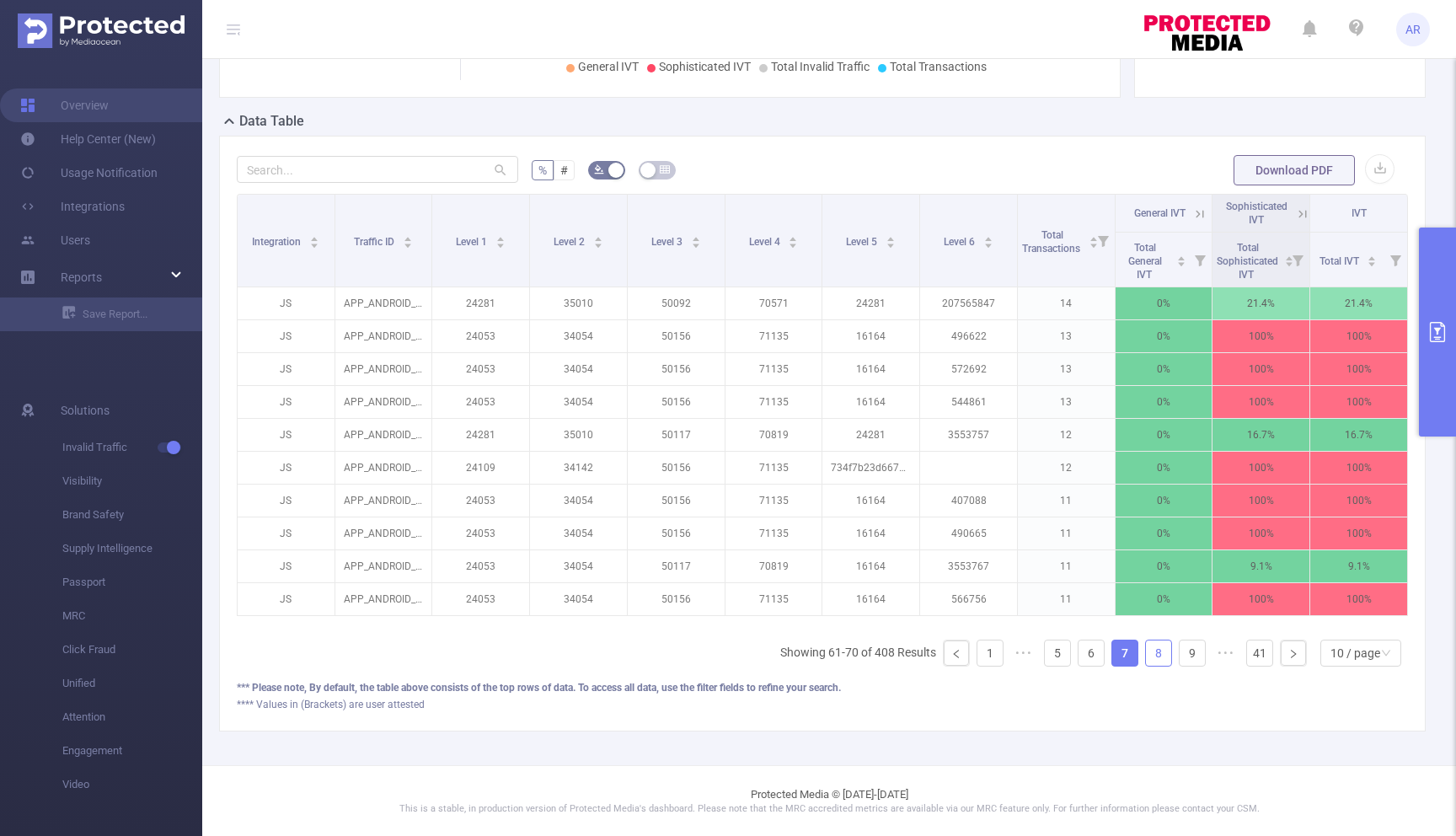
click at [1166, 653] on link "8" at bounding box center [1157, 653] width 25 height 25
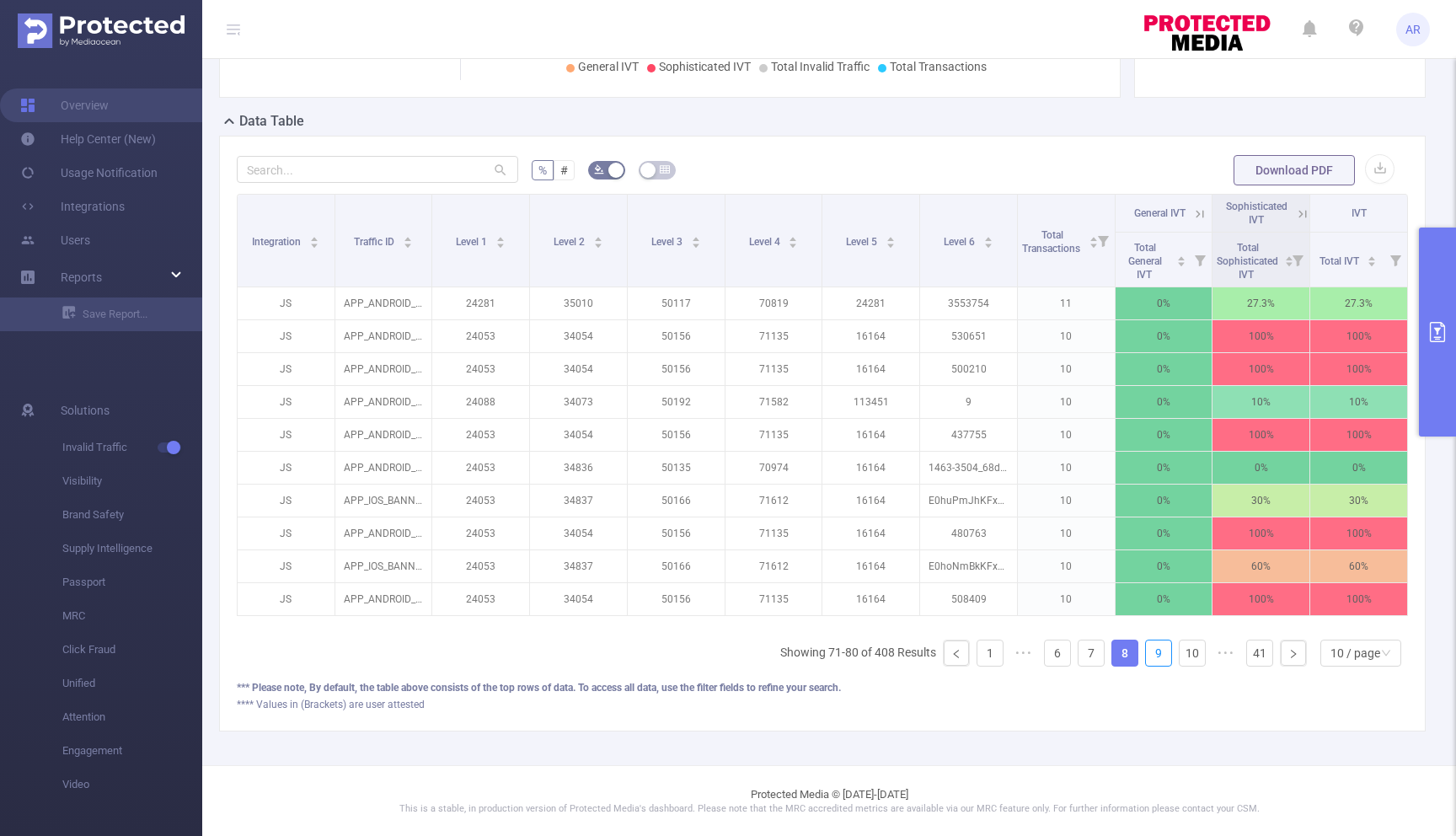
click at [1166, 653] on link "9" at bounding box center [1157, 653] width 25 height 25
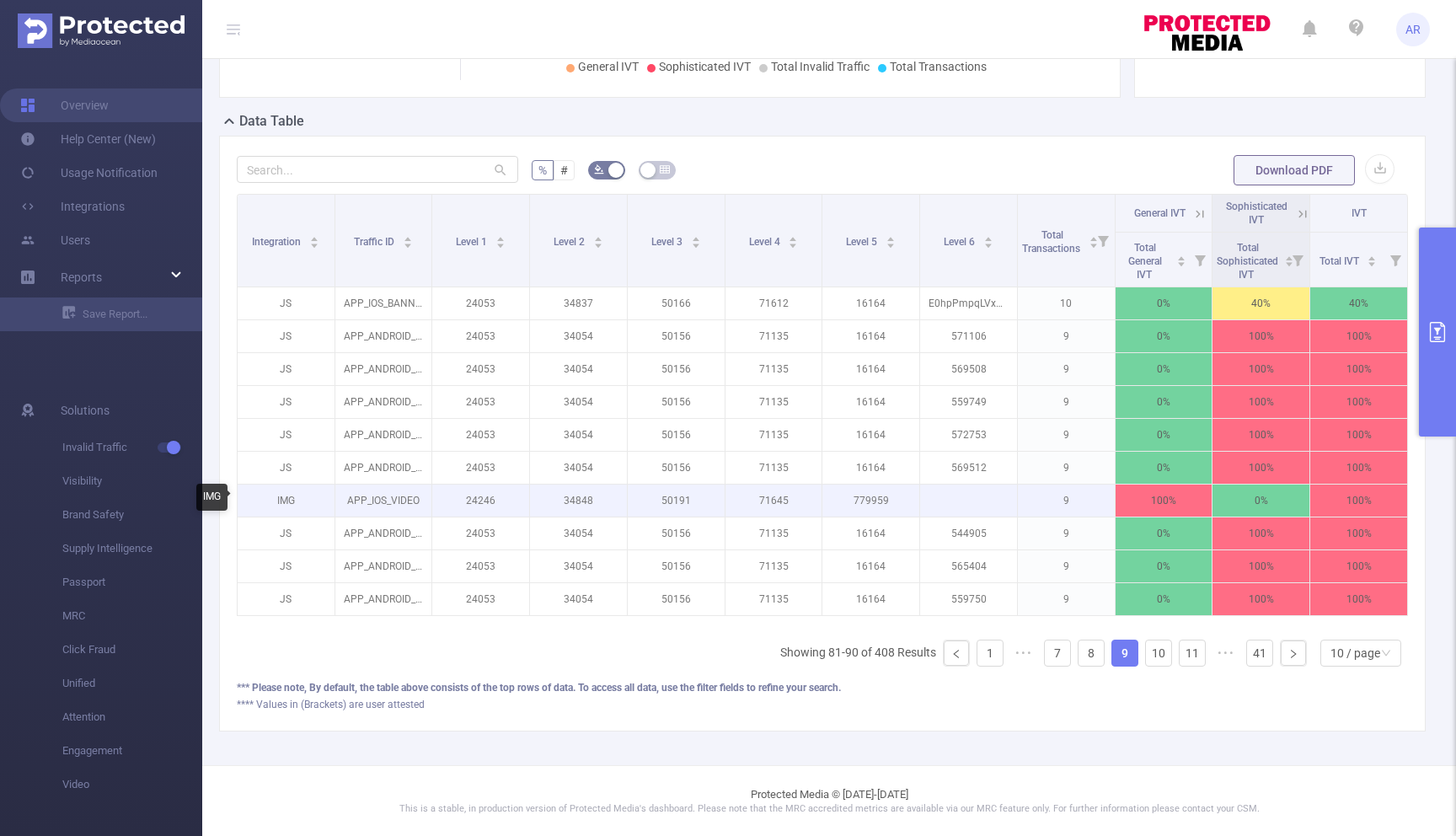
click at [286, 500] on p "IMG" at bounding box center [286, 500] width 97 height 32
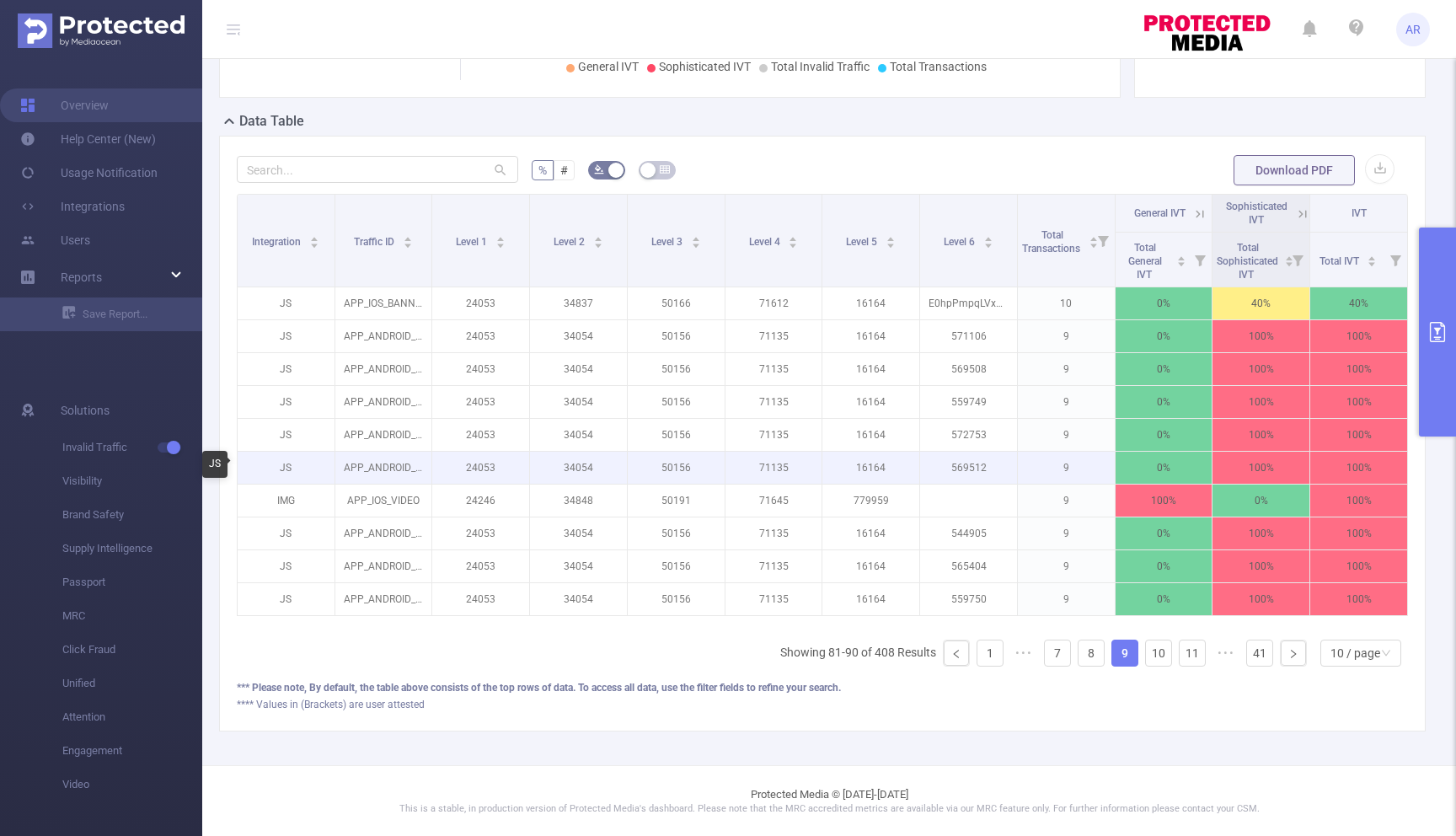
click at [288, 469] on p "JS" at bounding box center [286, 467] width 97 height 32
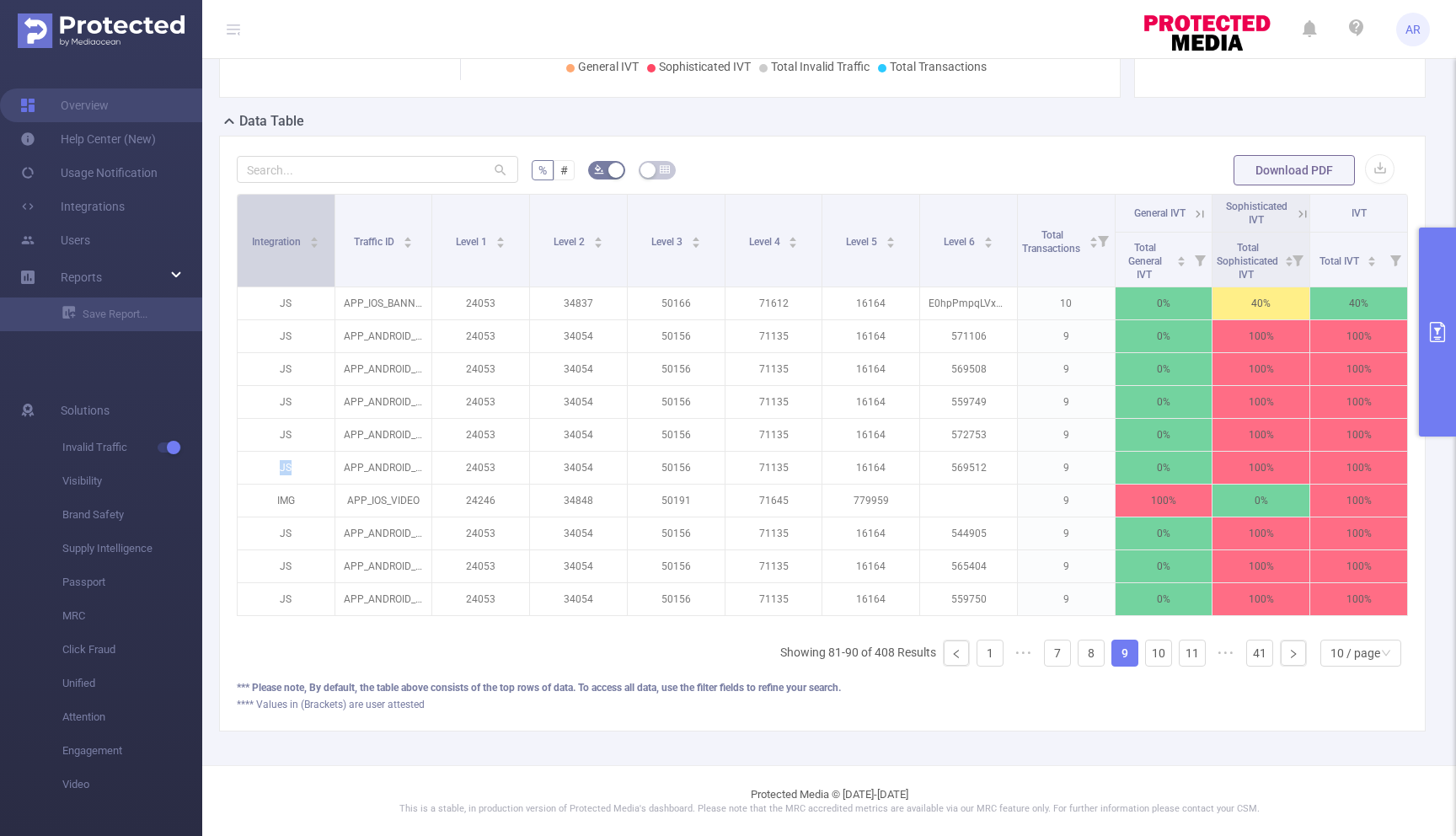
click at [276, 239] on span "Integration" at bounding box center [277, 241] width 52 height 12
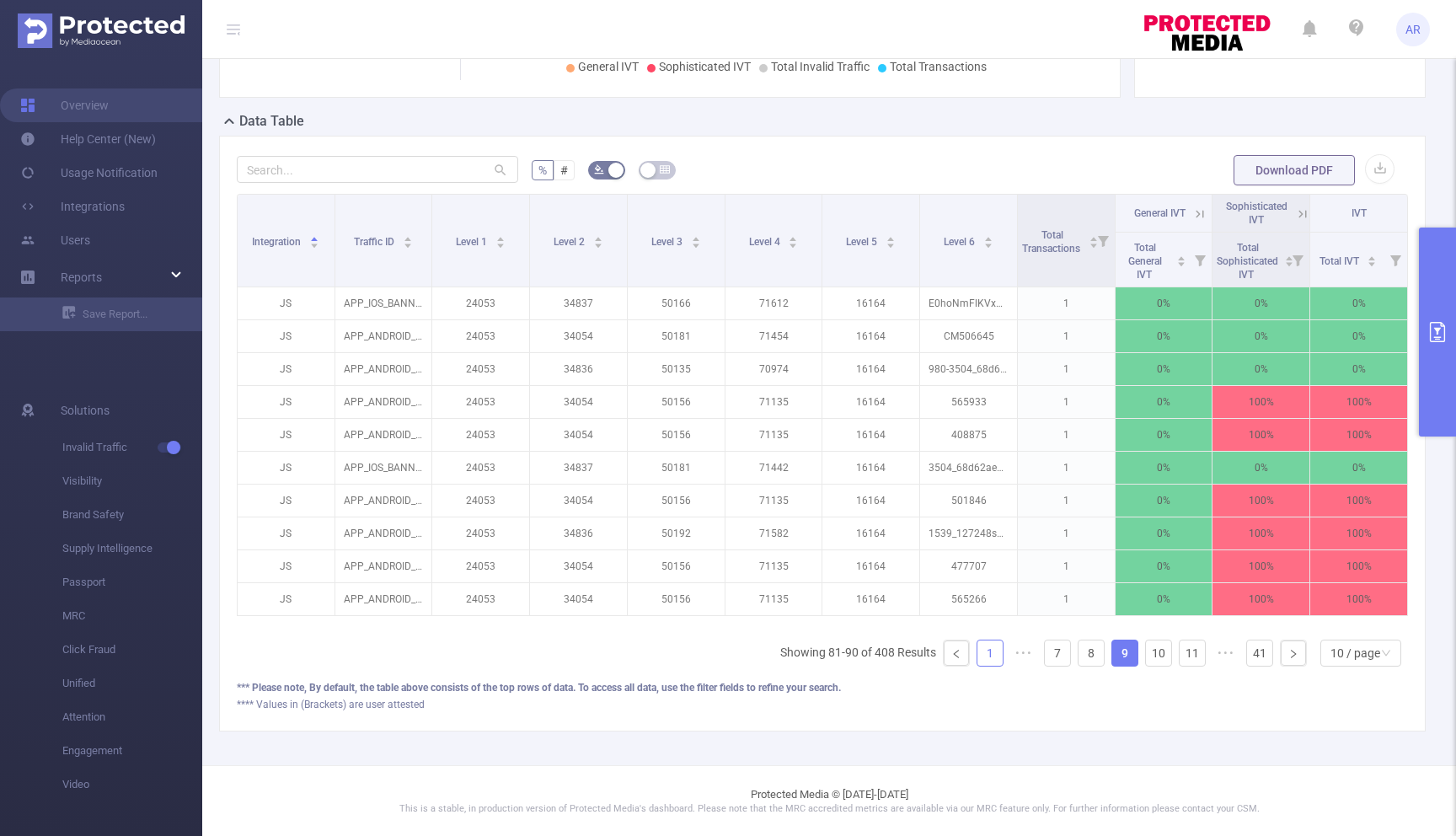
click at [990, 655] on link "1" at bounding box center [989, 653] width 25 height 25
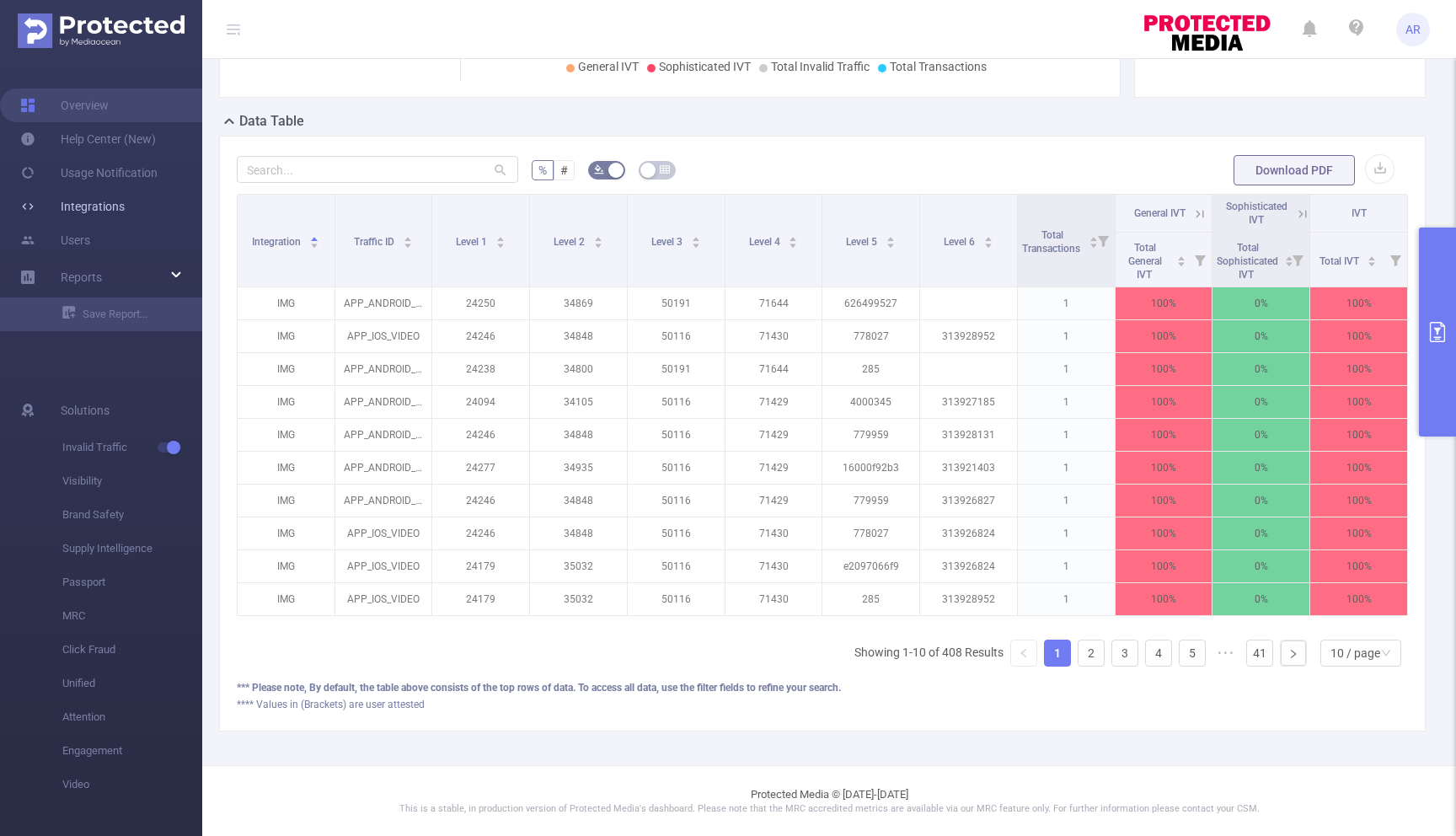
click at [100, 210] on link "Integrations" at bounding box center [72, 206] width 104 height 34
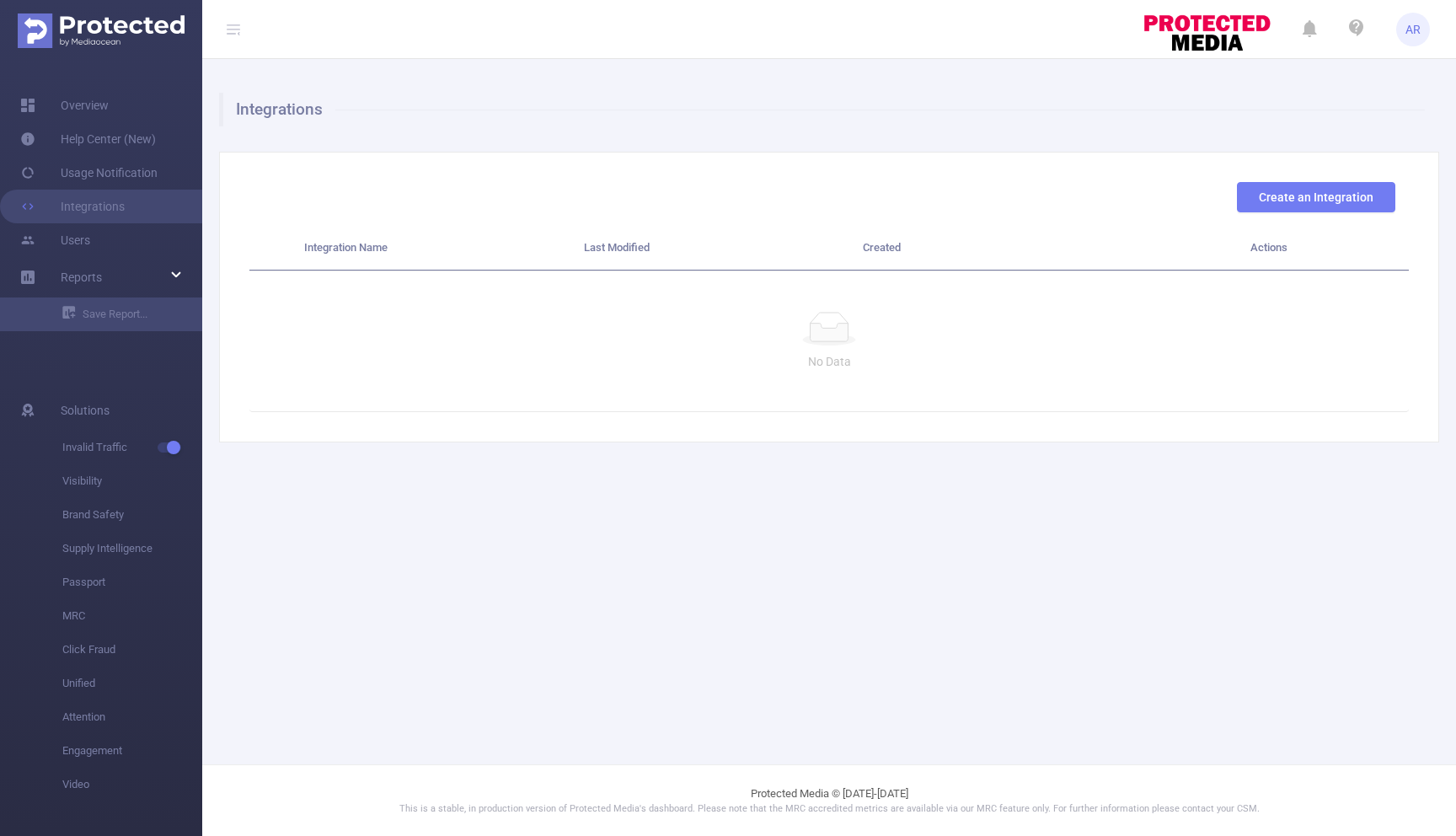
click at [1414, 31] on span "AR" at bounding box center [1413, 29] width 15 height 34
click at [78, 138] on link "Help Center (New)" at bounding box center [88, 139] width 135 height 34
click at [105, 105] on link "Overview" at bounding box center [65, 105] width 88 height 34
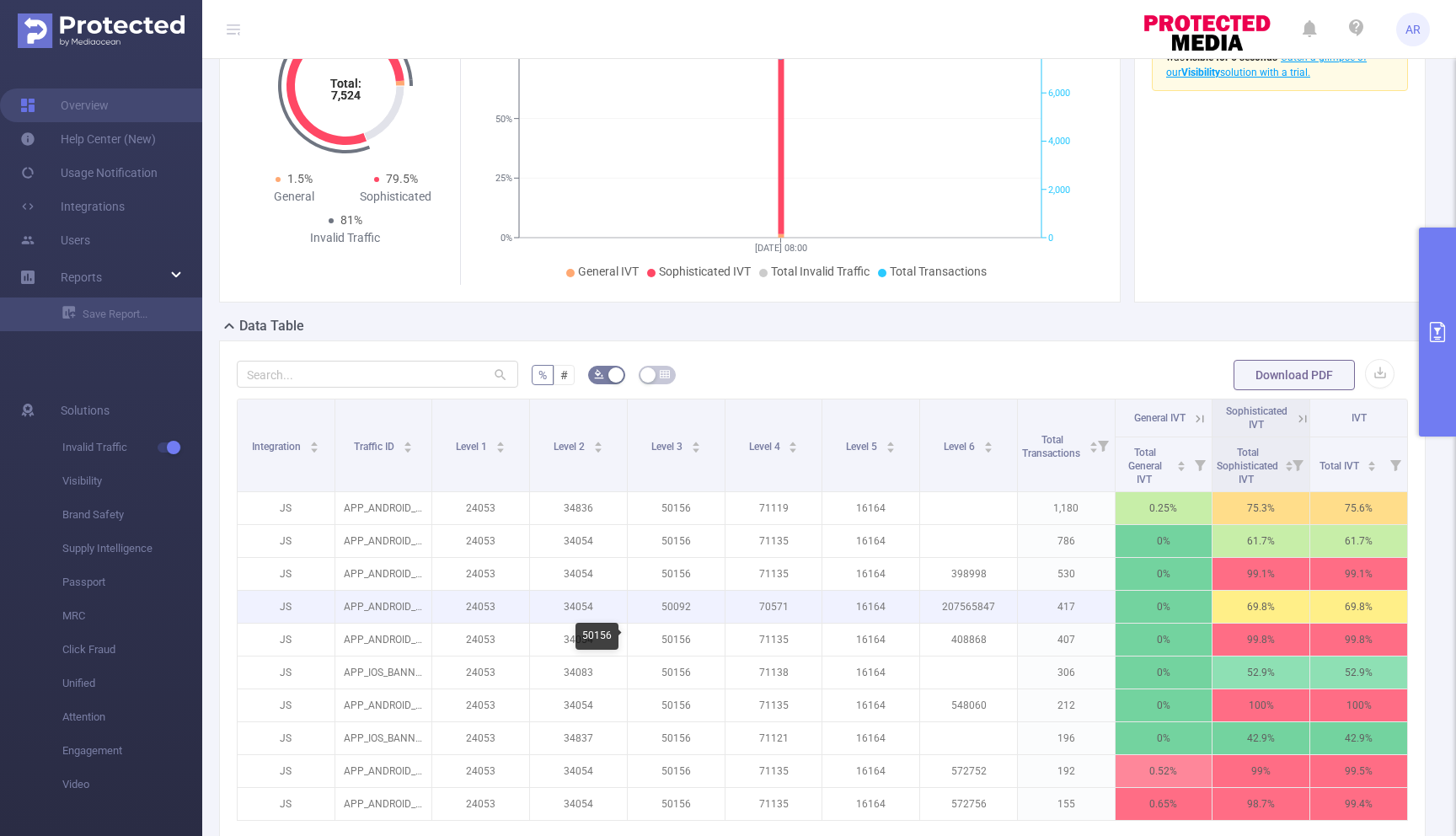
scroll to position [339, 0]
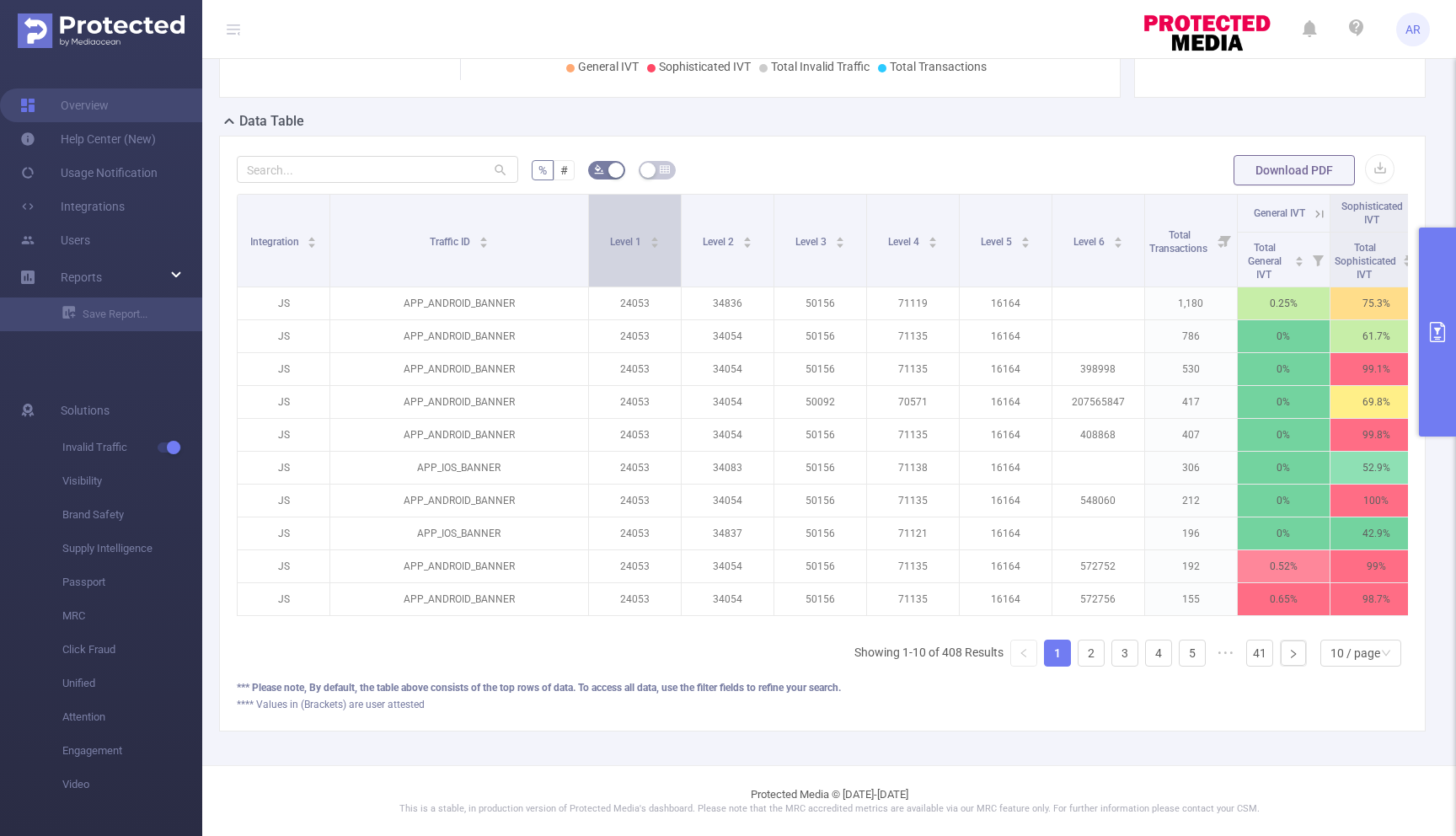
drag, startPoint x: 430, startPoint y: 224, endPoint x: 592, endPoint y: 231, distance: 162.2
click at [592, 231] on tr "Integration Traffic ID Level 1 Level 2 Level 3 Level 4 Level 5 Level 6 Total Tr…" at bounding box center [876, 213] width 1278 height 38
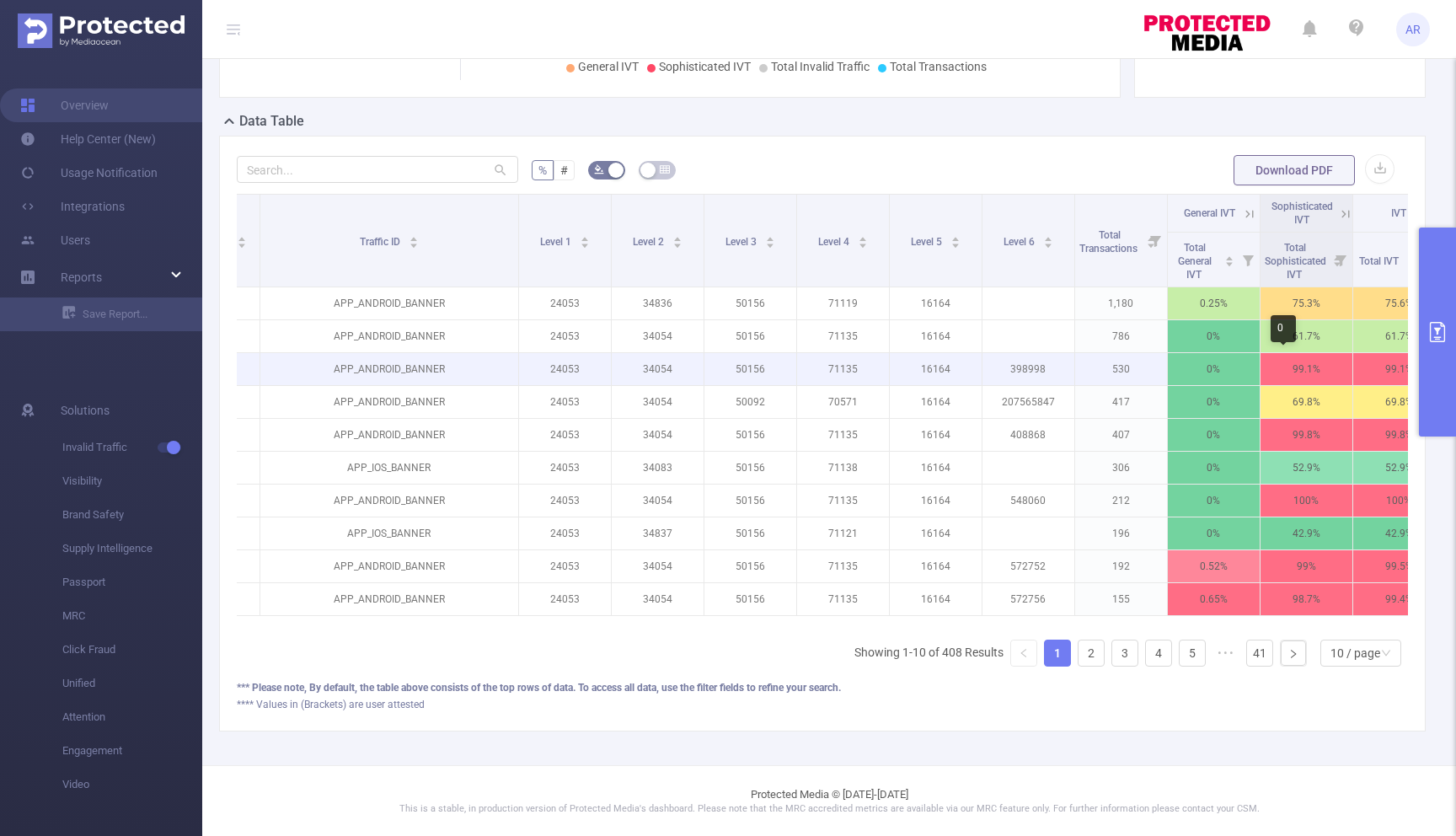
scroll to position [0, 111]
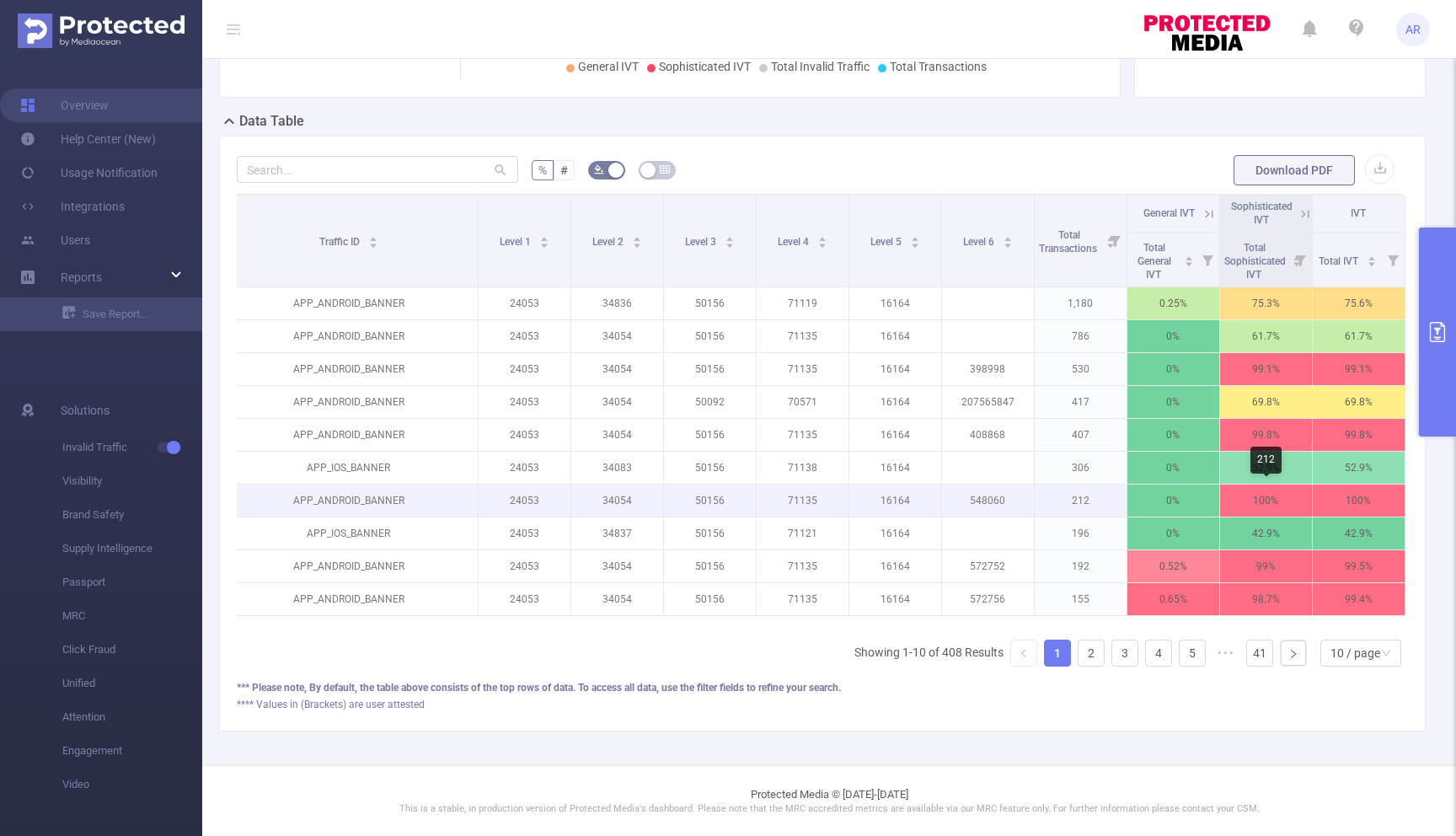
click at [1262, 497] on p "100%" at bounding box center [1266, 500] width 92 height 32
click at [1355, 499] on p "100%" at bounding box center [1358, 500] width 92 height 32
click at [1262, 499] on p "100%" at bounding box center [1266, 500] width 92 height 32
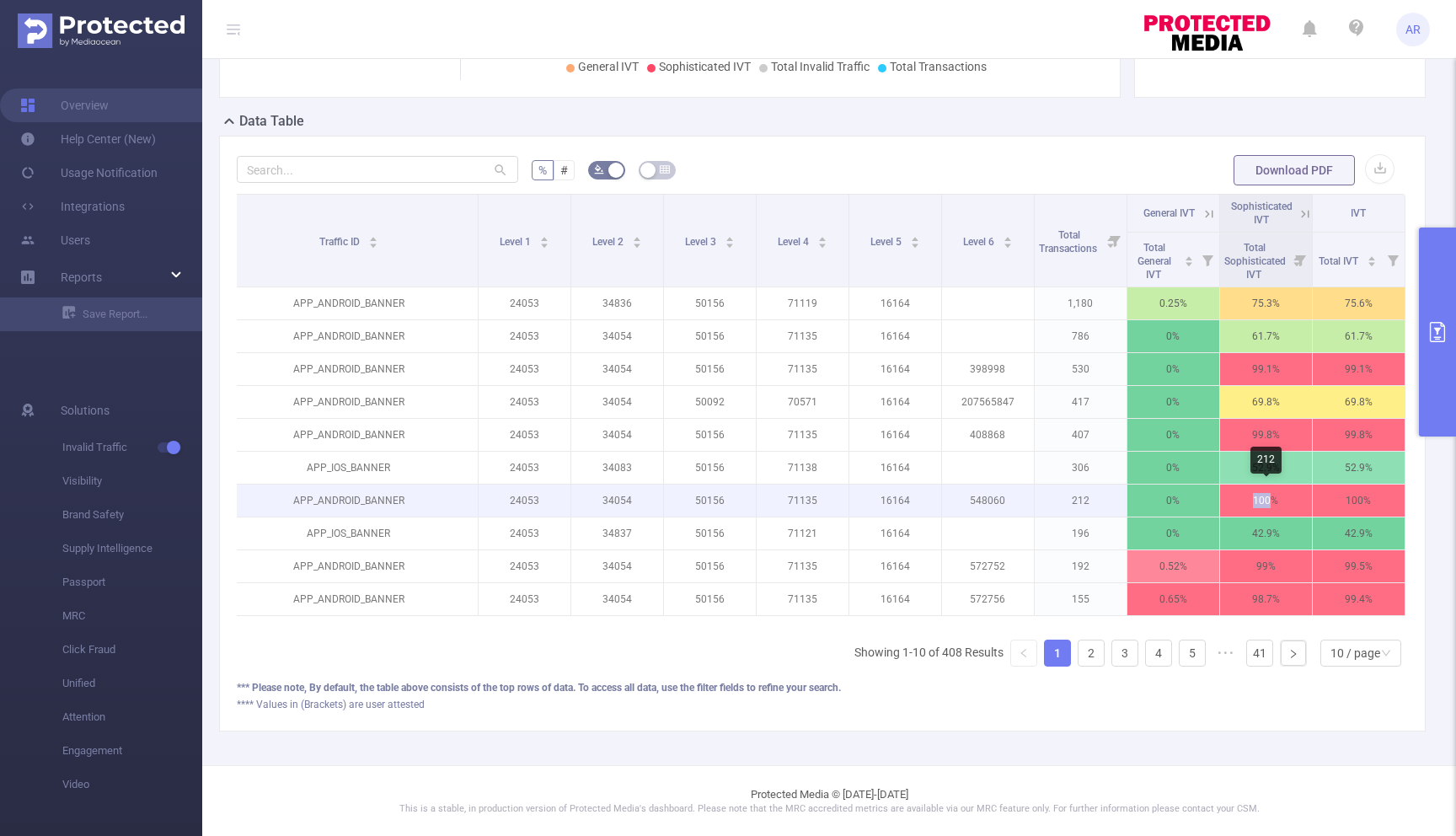
click at [1262, 499] on p "100%" at bounding box center [1266, 500] width 92 height 32
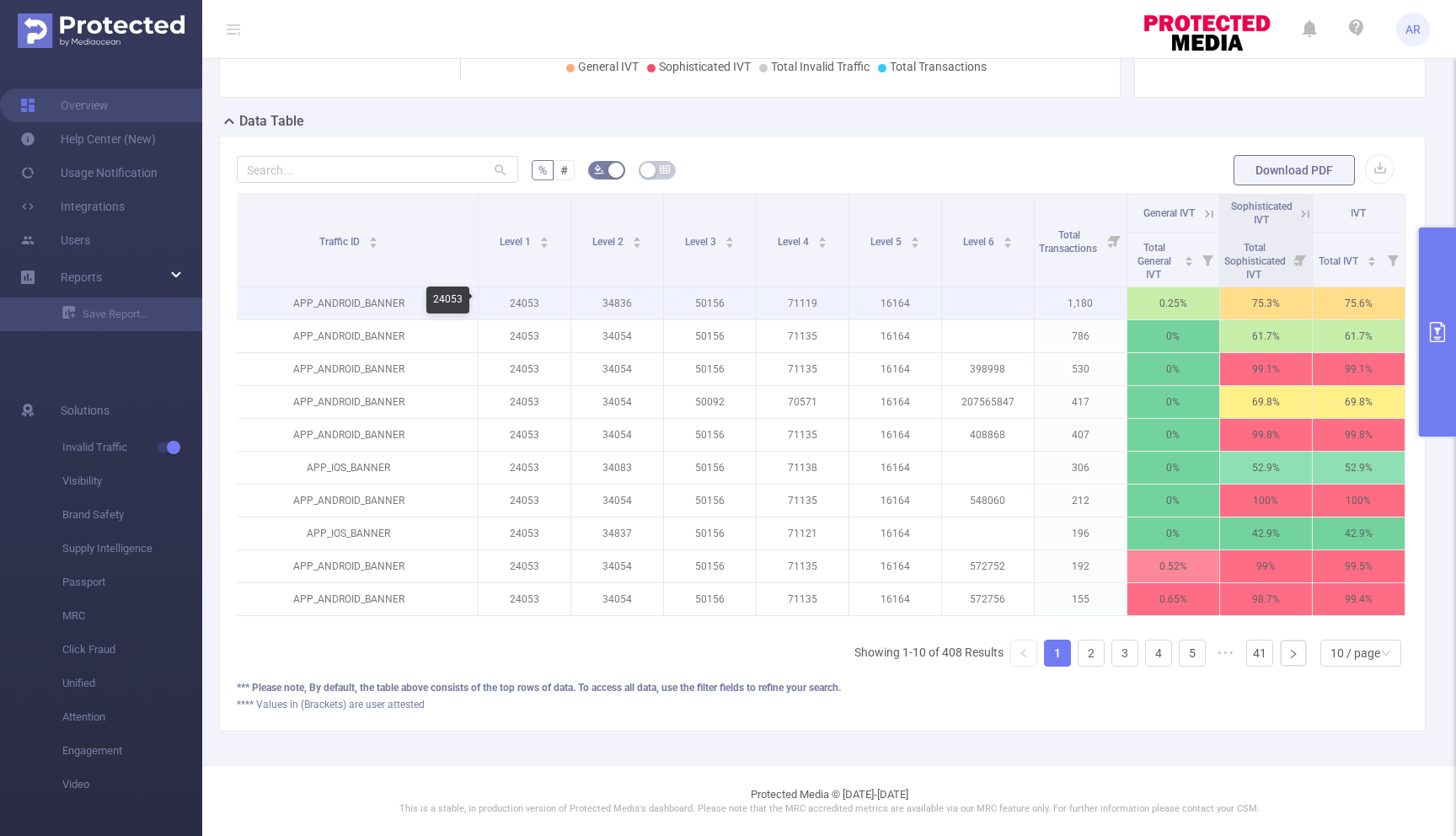
click at [523, 300] on p "24053" at bounding box center [524, 303] width 92 height 32
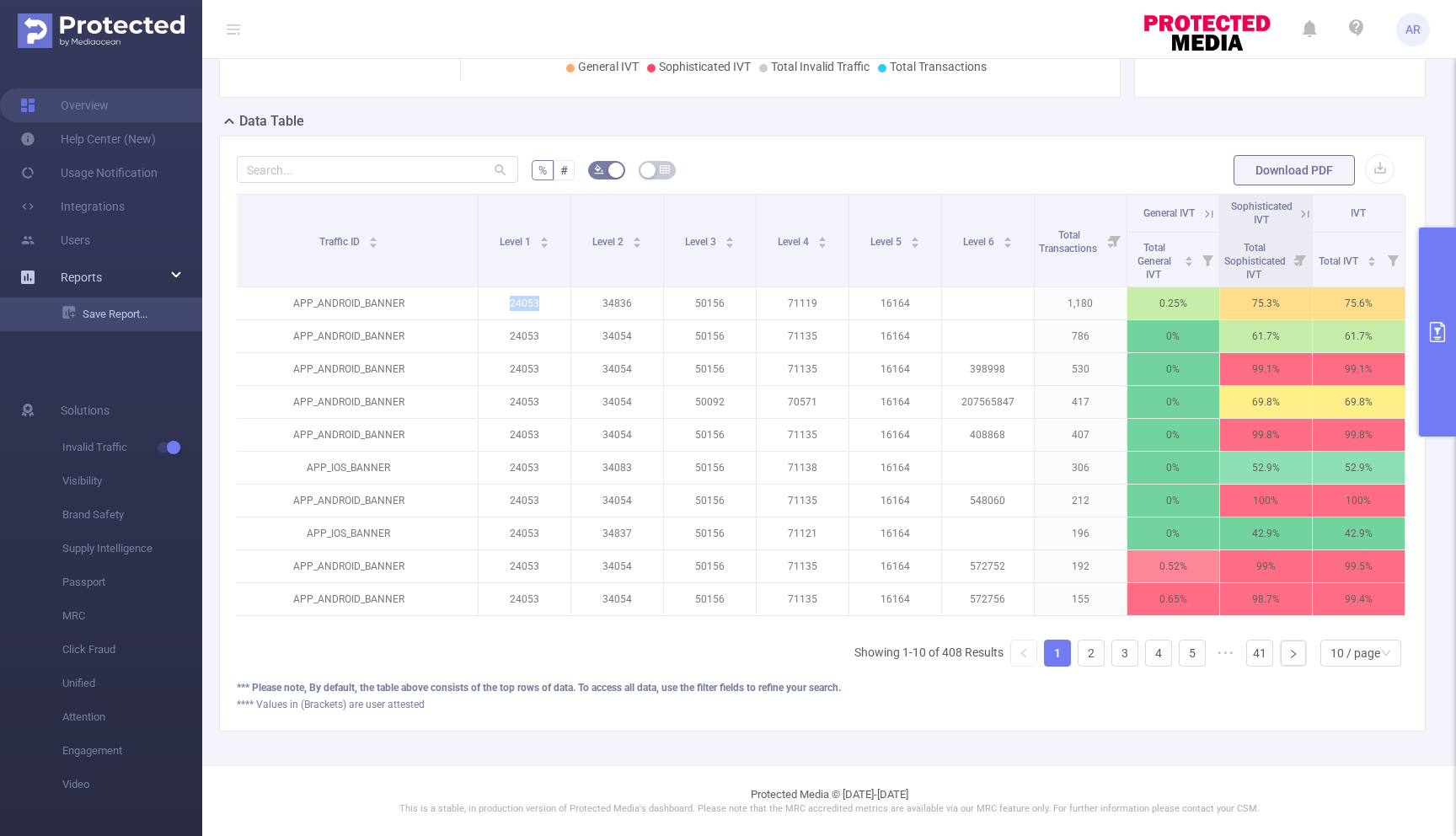
click at [79, 310] on link "Save Report..." at bounding box center [133, 314] width 140 height 34
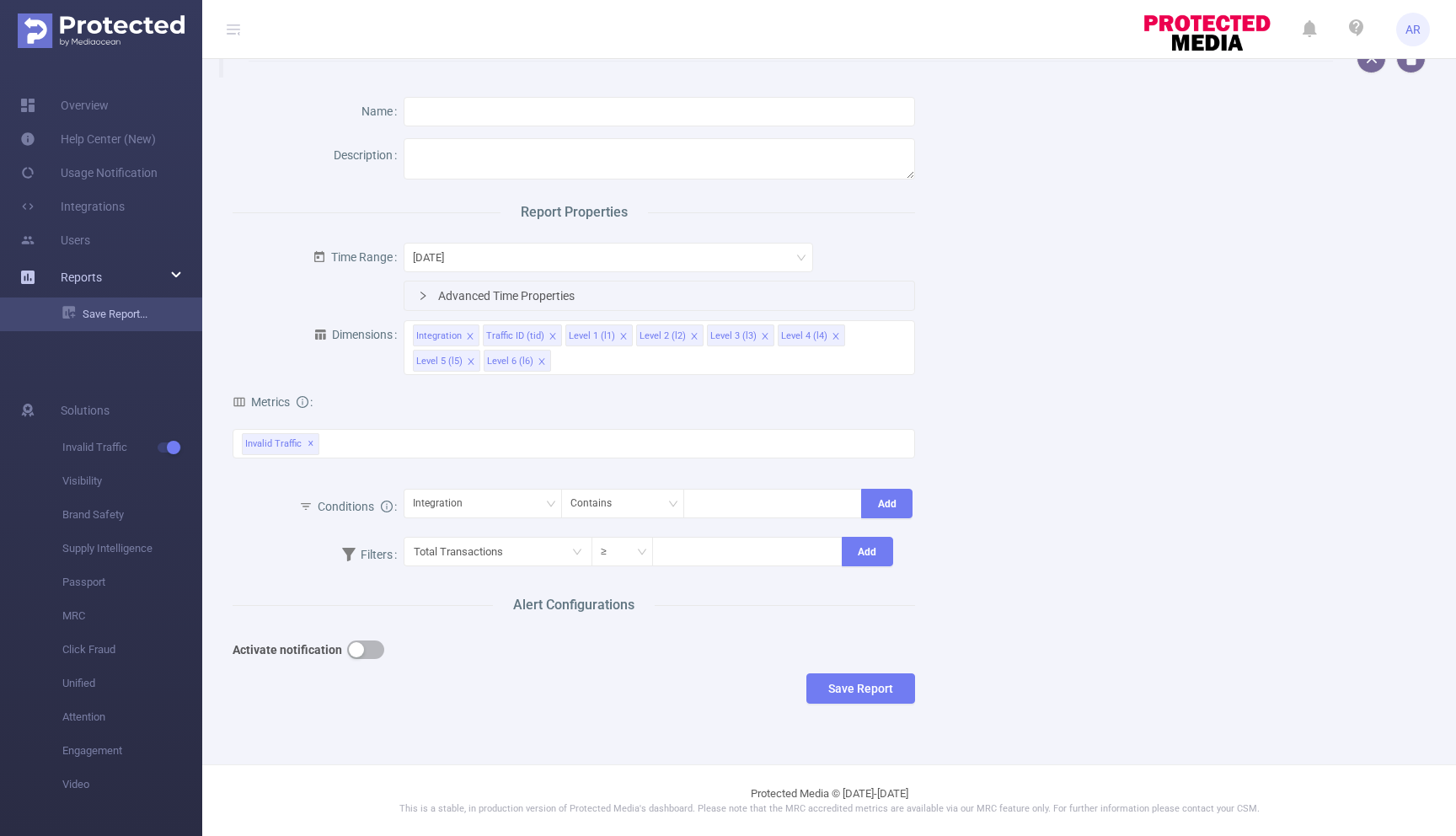
scroll to position [21, 0]
click at [1085, 295] on div "Name Description Report Properties Time Range [DATE] Advanced Time Properties D…" at bounding box center [822, 405] width 1220 height 653
